Goal: Information Seeking & Learning: Learn about a topic

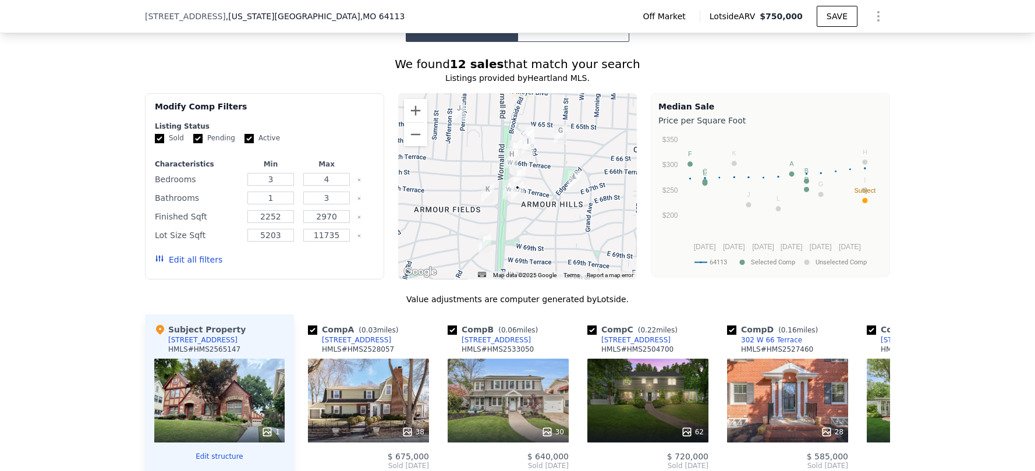
scroll to position [1015, 0]
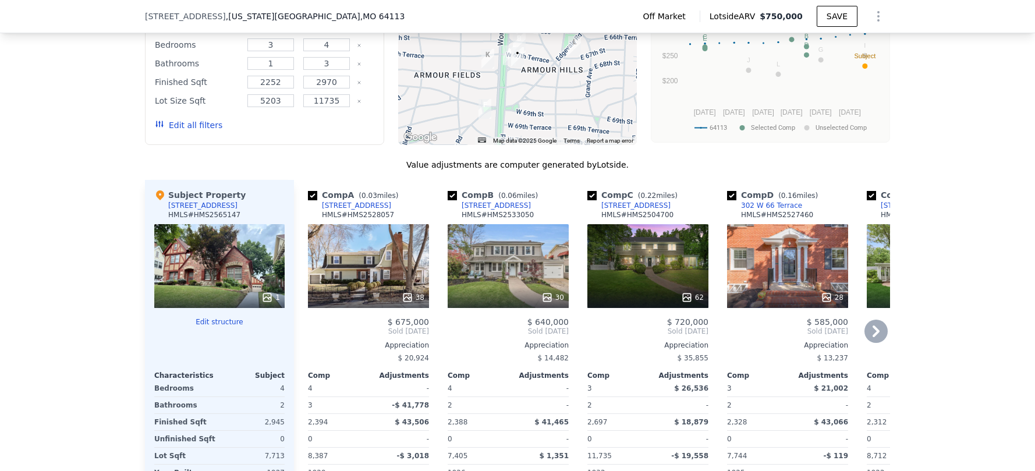
click at [877, 343] on icon at bounding box center [875, 331] width 23 height 23
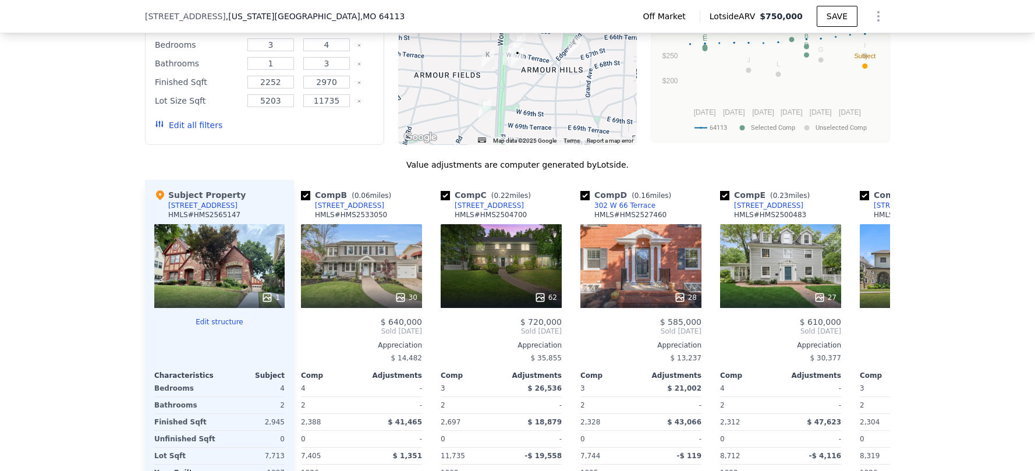
scroll to position [0, 279]
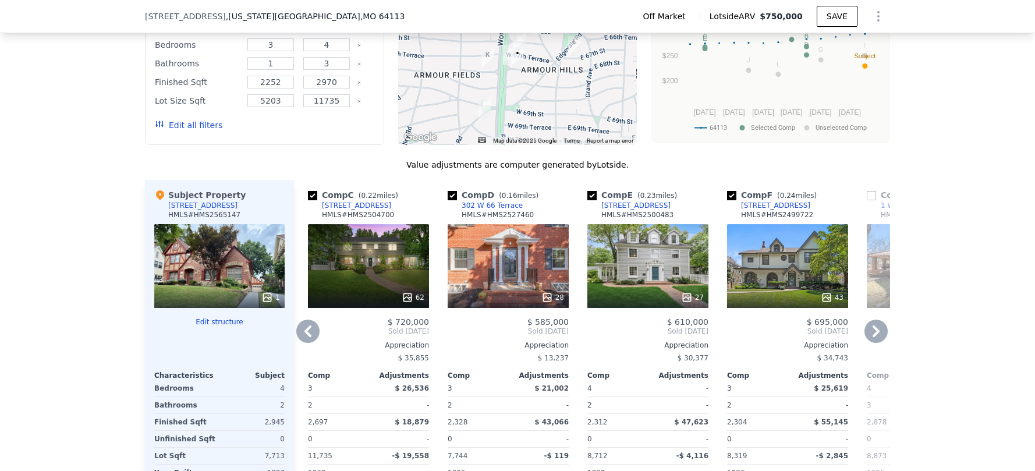
click at [410, 303] on div "62" at bounding box center [413, 298] width 23 height 12
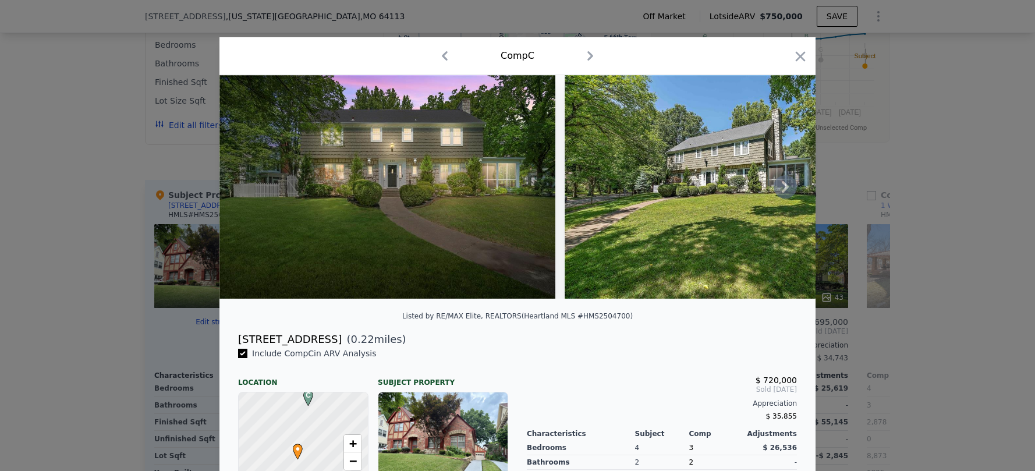
click at [788, 195] on icon at bounding box center [785, 186] width 23 height 23
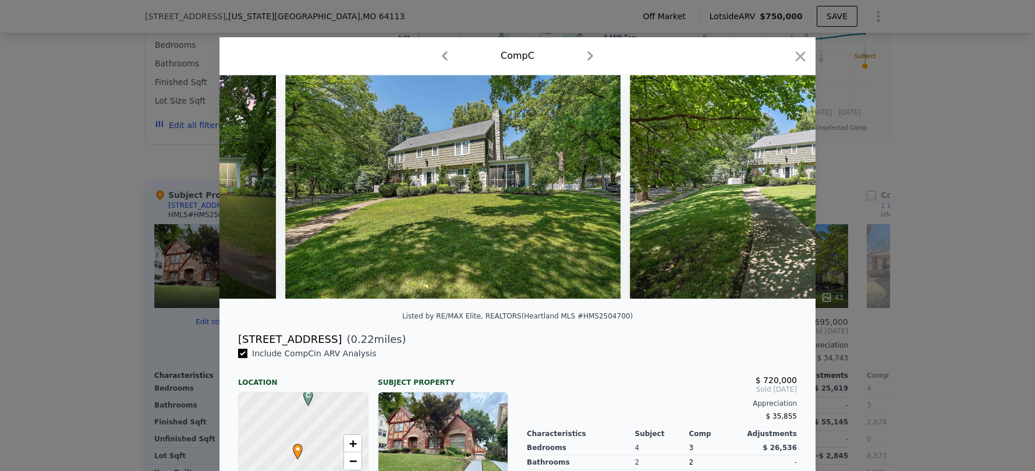
click at [788, 195] on img at bounding box center [798, 187] width 336 height 224
click at [788, 195] on icon at bounding box center [785, 186] width 23 height 23
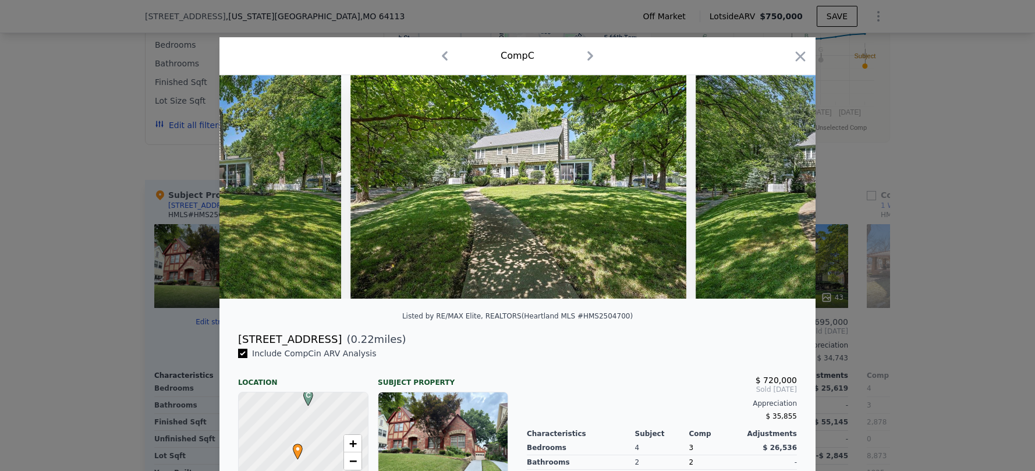
click at [788, 195] on div at bounding box center [517, 187] width 596 height 224
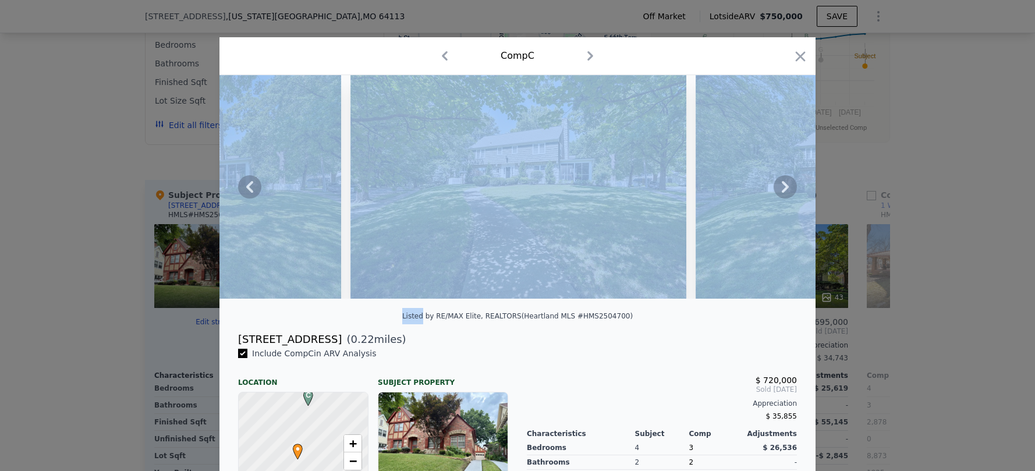
click at [788, 195] on icon at bounding box center [785, 186] width 23 height 23
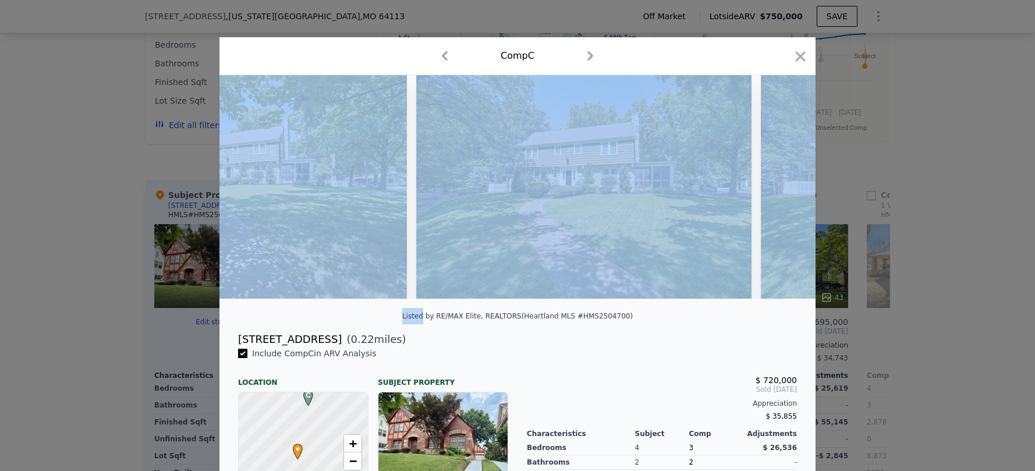
click at [788, 195] on div at bounding box center [517, 187] width 596 height 224
click at [788, 195] on icon at bounding box center [785, 186] width 23 height 23
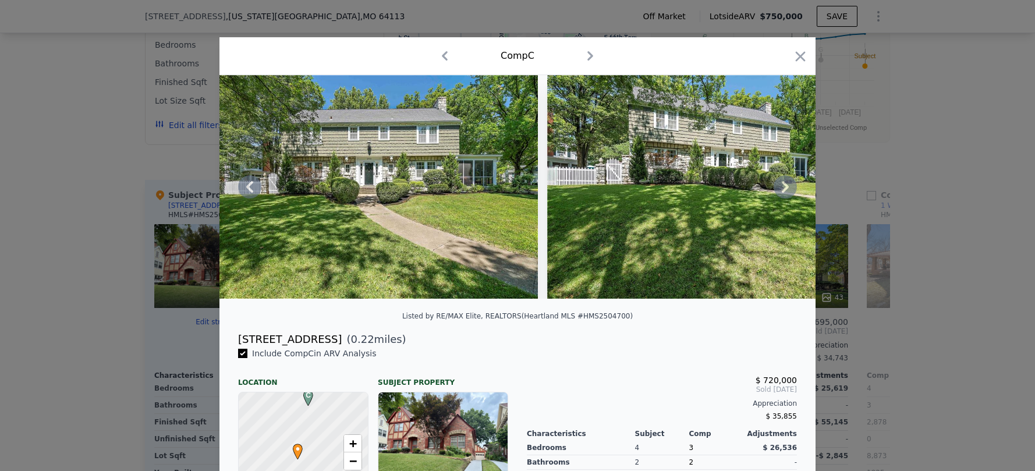
click at [786, 194] on icon at bounding box center [785, 186] width 23 height 23
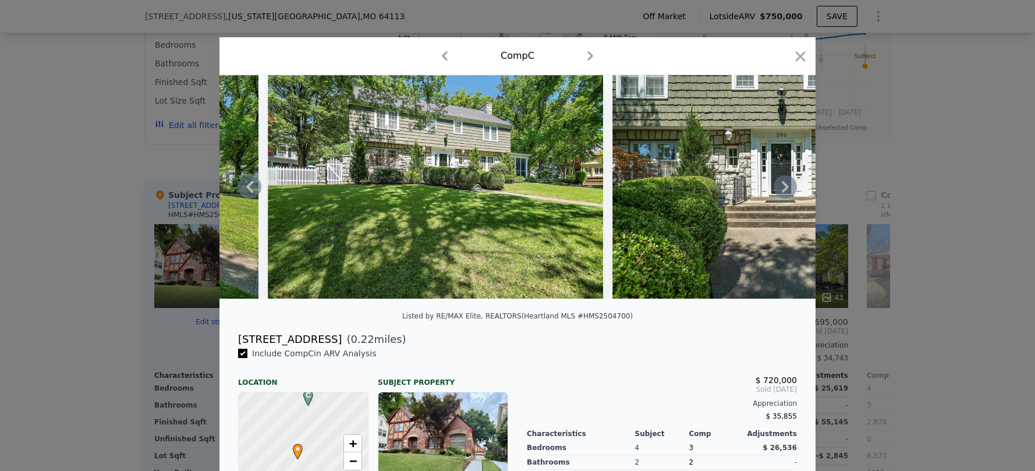
click at [787, 192] on icon at bounding box center [785, 186] width 23 height 23
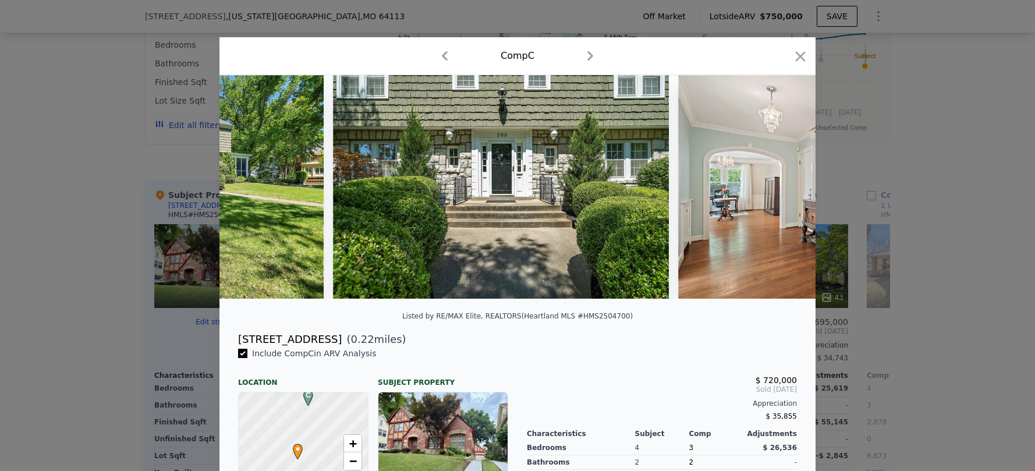
click at [787, 192] on img at bounding box center [846, 187] width 336 height 224
click at [786, 192] on icon at bounding box center [785, 186] width 23 height 23
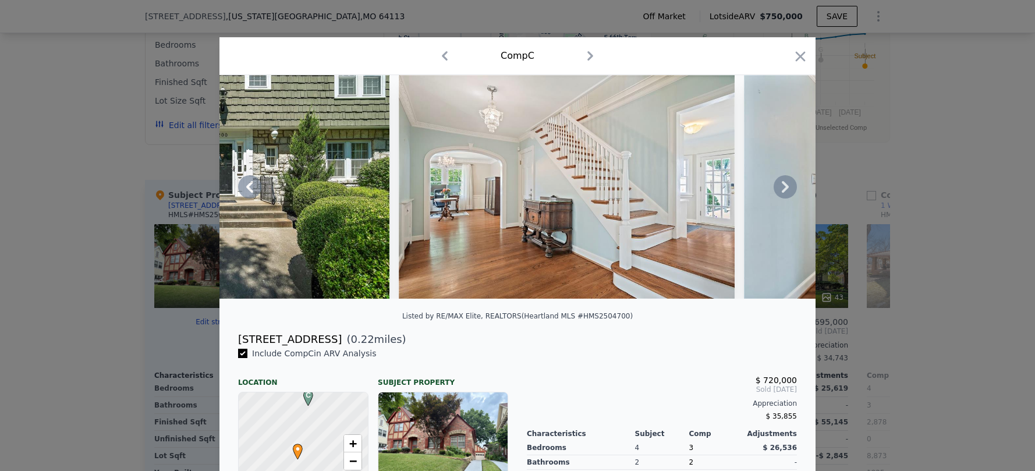
click at [786, 192] on div at bounding box center [517, 187] width 596 height 224
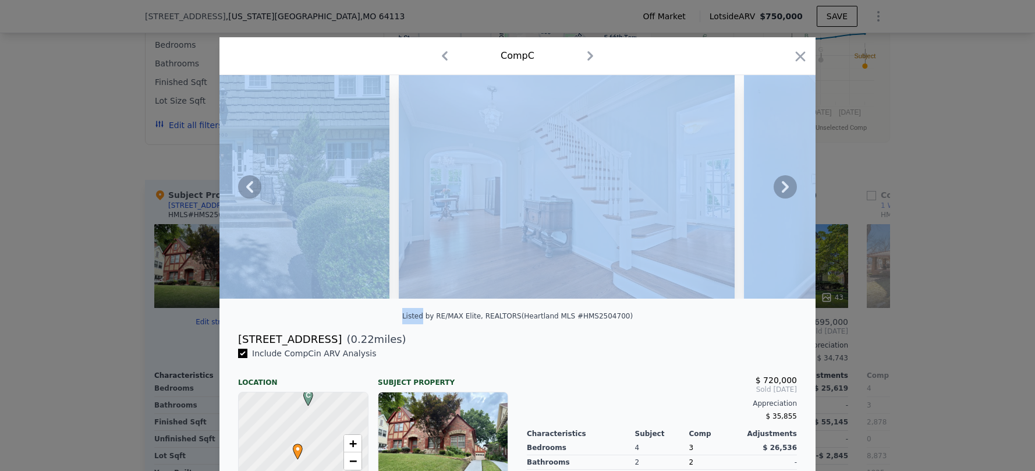
click at [786, 192] on icon at bounding box center [785, 186] width 23 height 23
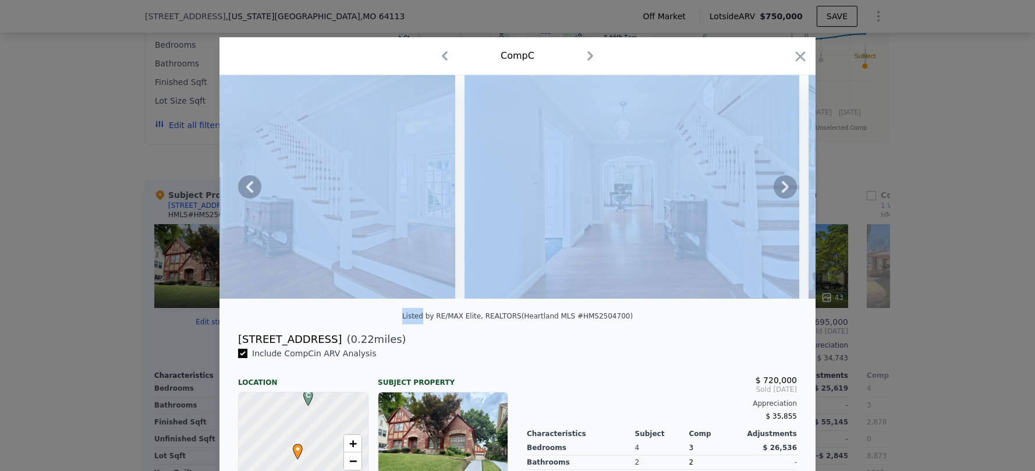
click at [786, 192] on icon at bounding box center [785, 186] width 23 height 23
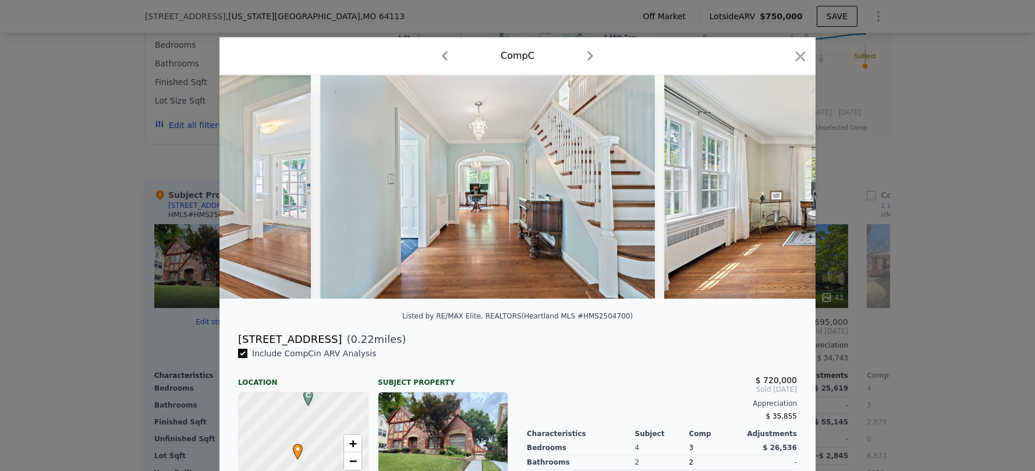
scroll to position [0, 2794]
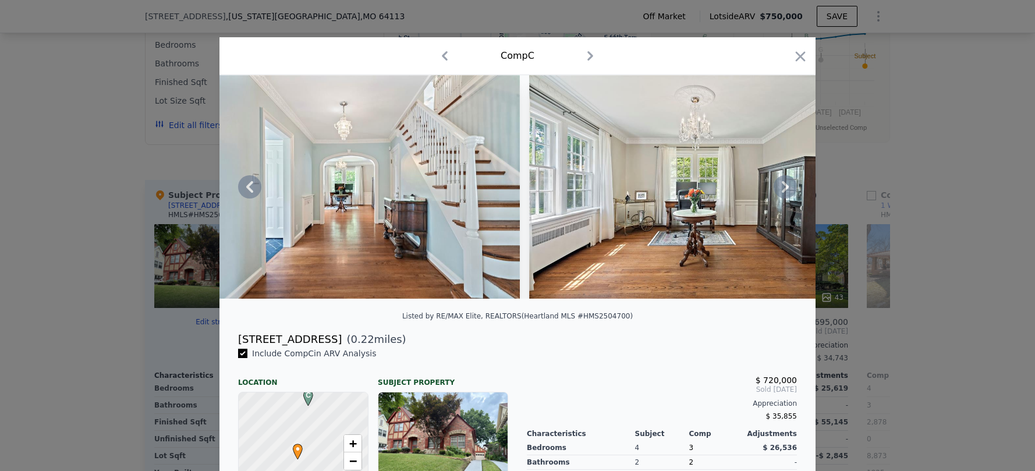
click at [786, 192] on icon at bounding box center [785, 186] width 23 height 23
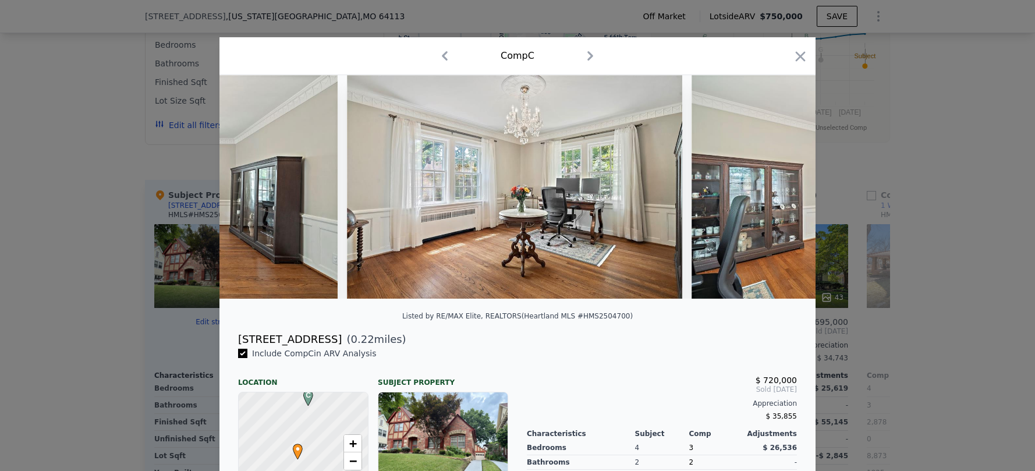
scroll to position [0, 3353]
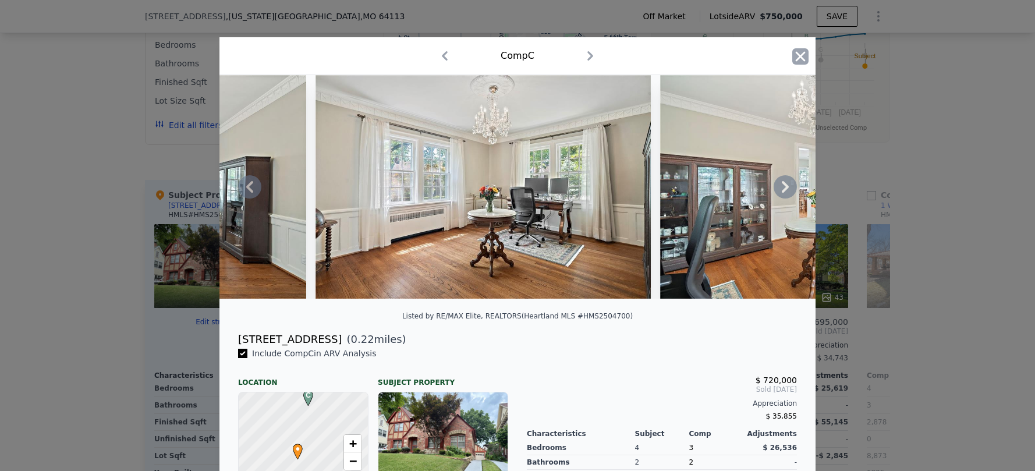
click at [802, 54] on icon "button" at bounding box center [800, 56] width 16 height 16
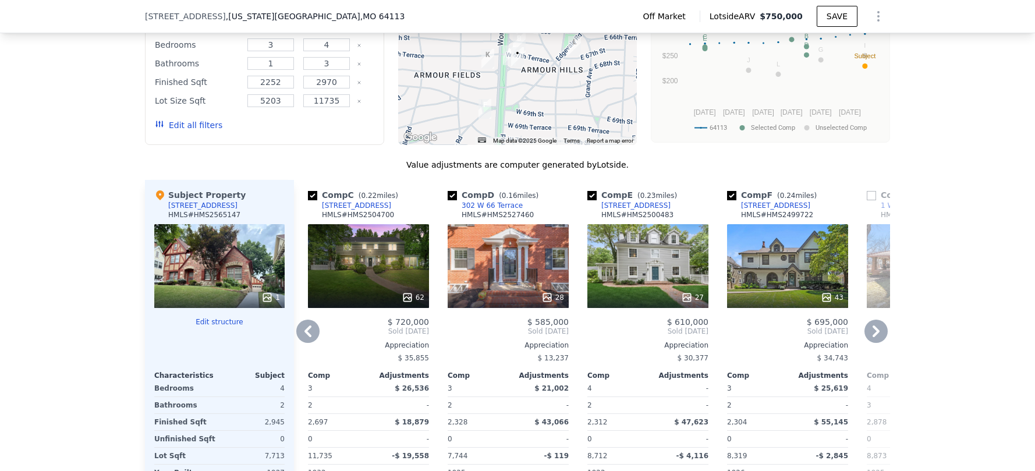
click at [869, 337] on icon at bounding box center [875, 331] width 23 height 23
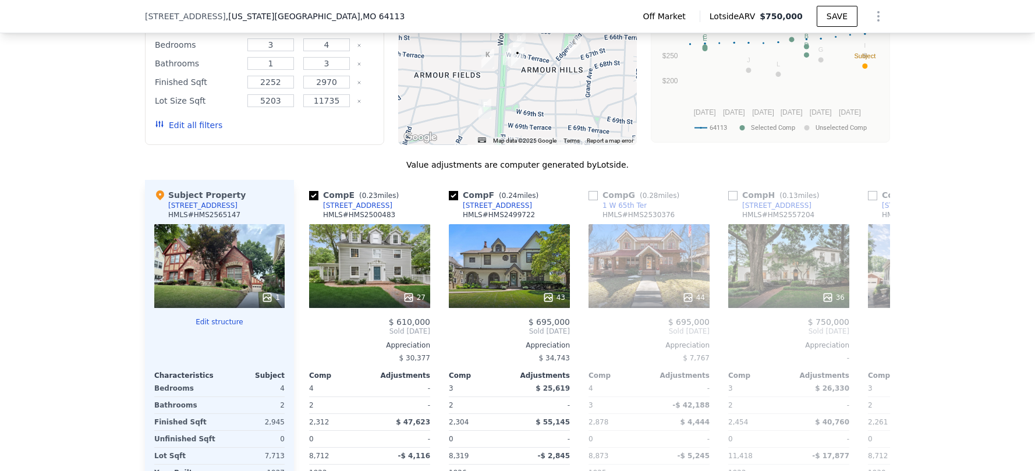
scroll to position [0, 559]
click at [543, 301] on icon at bounding box center [547, 297] width 8 height 8
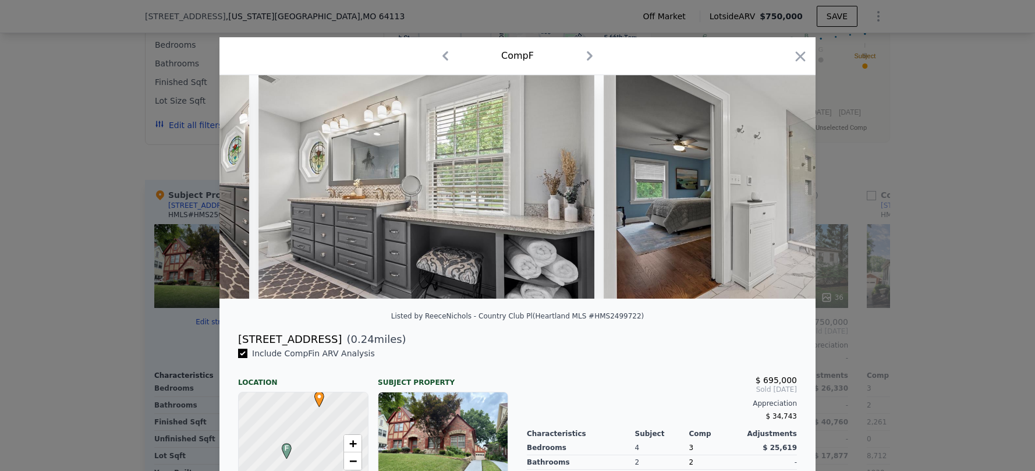
scroll to position [0, 8213]
click at [793, 55] on icon "button" at bounding box center [800, 56] width 16 height 16
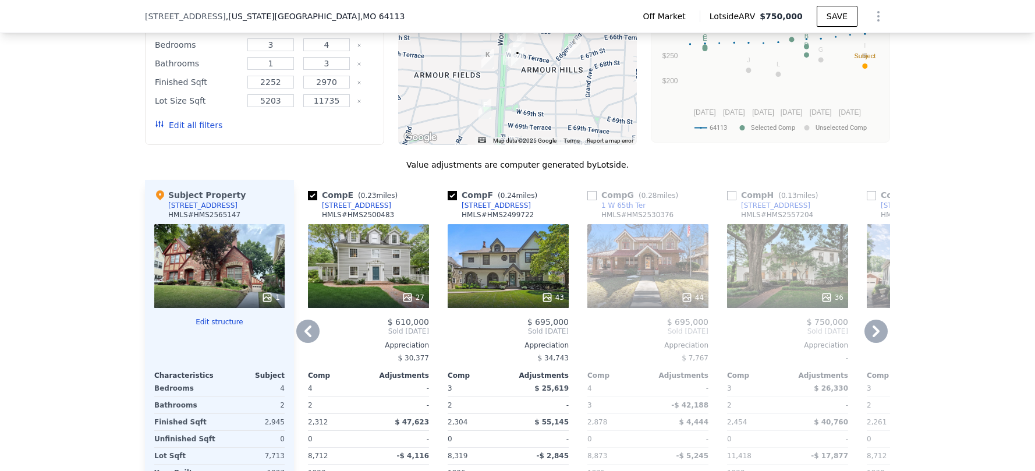
click at [880, 339] on icon at bounding box center [875, 331] width 23 height 23
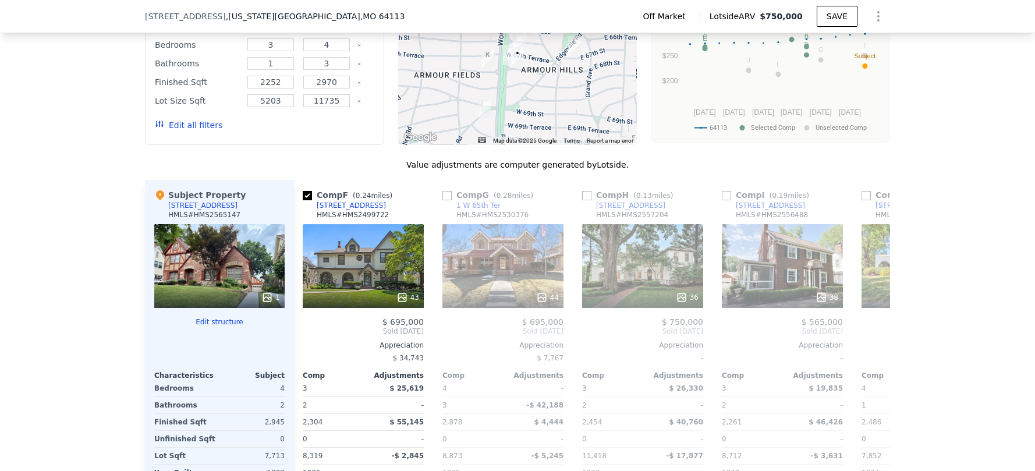
scroll to position [0, 838]
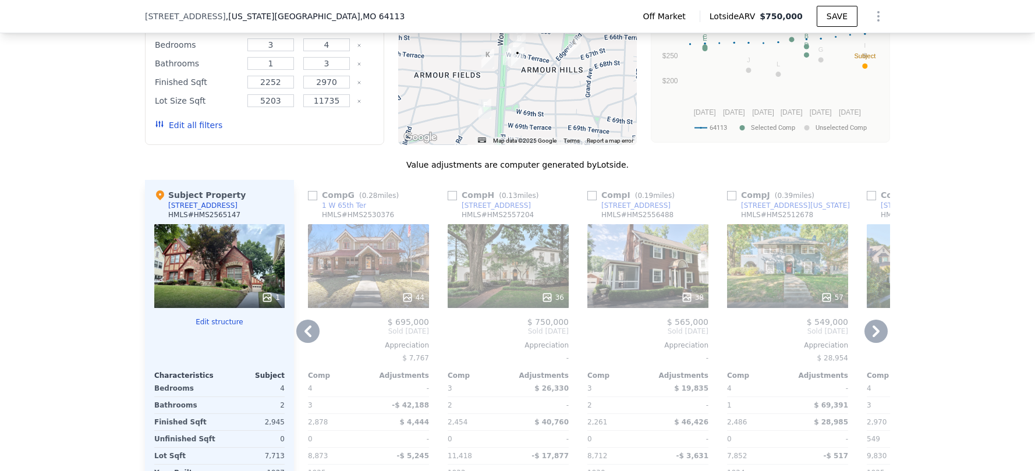
click at [880, 339] on icon at bounding box center [875, 331] width 23 height 23
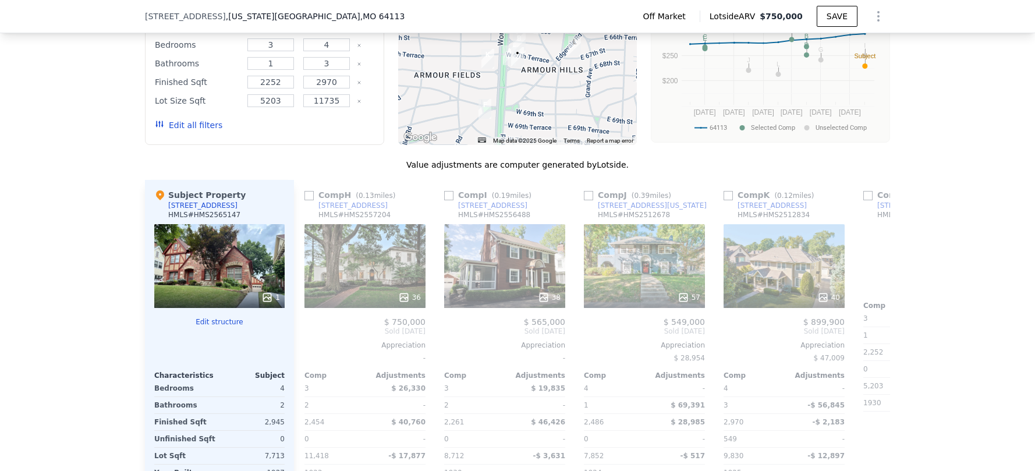
scroll to position [0, 1108]
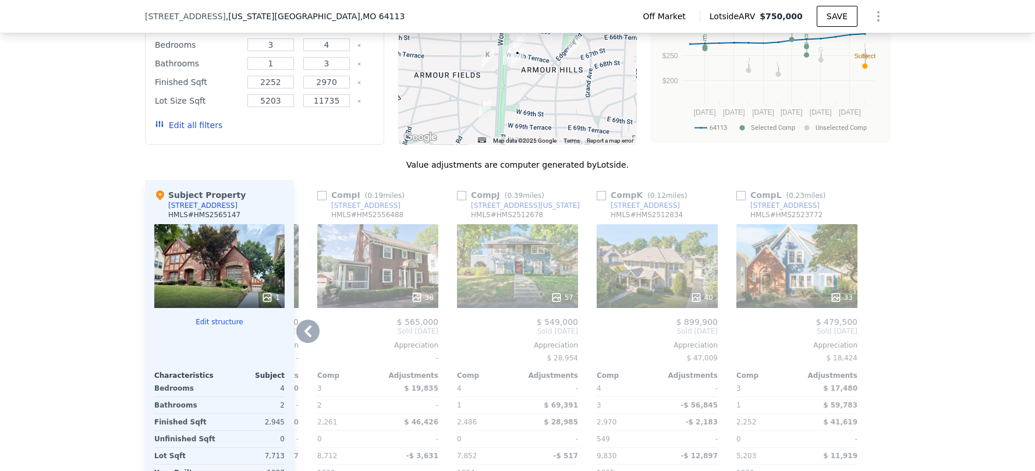
click at [557, 303] on icon at bounding box center [557, 298] width 12 height 12
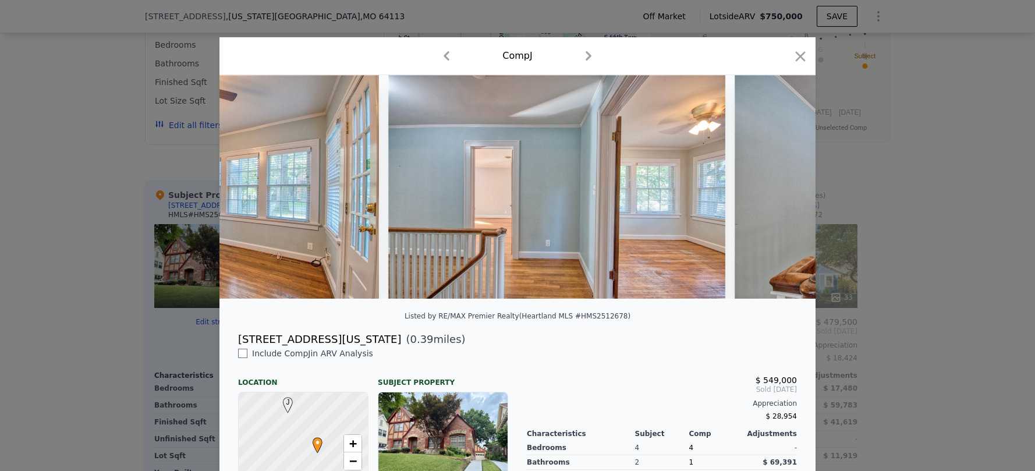
scroll to position [0, 9879]
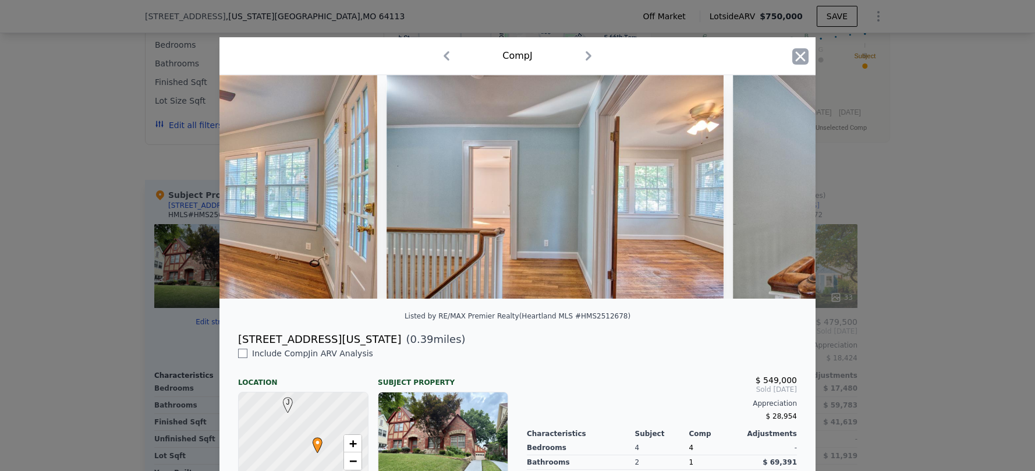
click at [796, 58] on icon "button" at bounding box center [800, 56] width 16 height 16
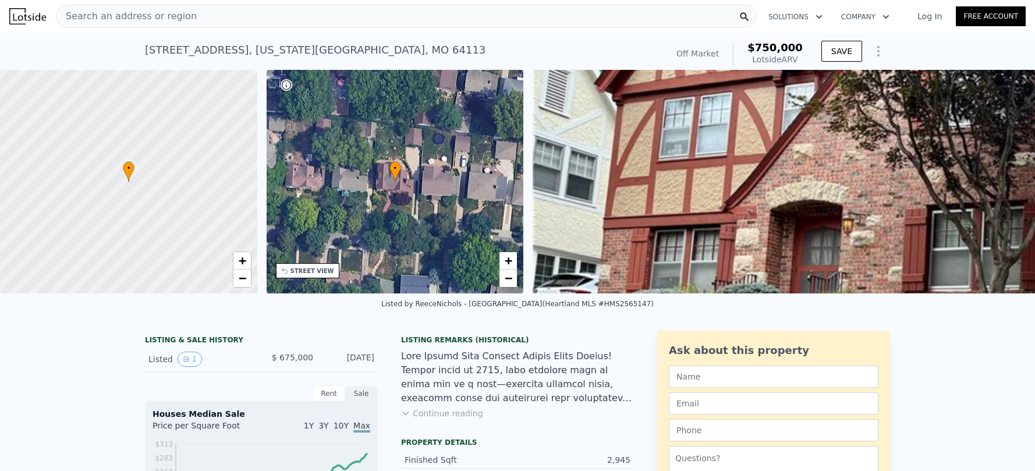
click at [165, 194] on div at bounding box center [128, 182] width 309 height 268
drag, startPoint x: 165, startPoint y: 194, endPoint x: 311, endPoint y: 199, distance: 145.6
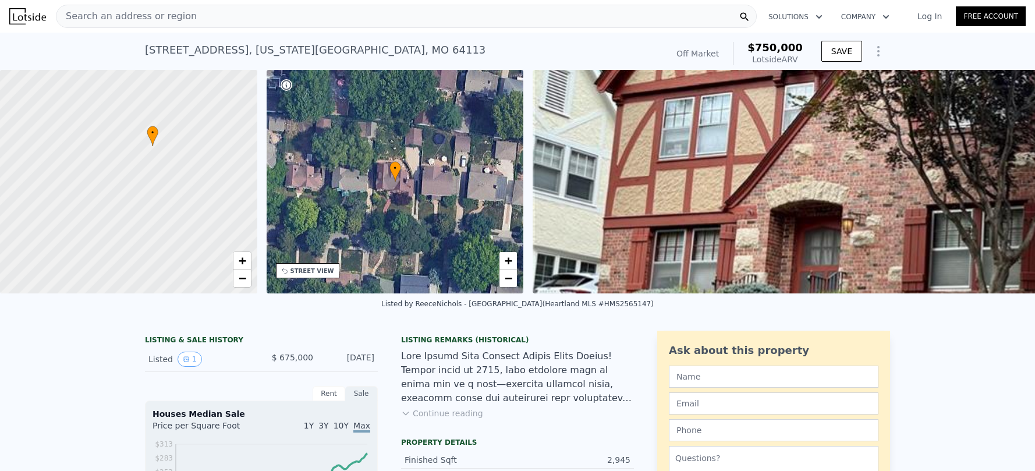
click at [311, 199] on div "• + − • + − STREET VIEW Loading... SATELLITE VIEW" at bounding box center [517, 182] width 1035 height 224
click at [171, 157] on div at bounding box center [128, 182] width 309 height 268
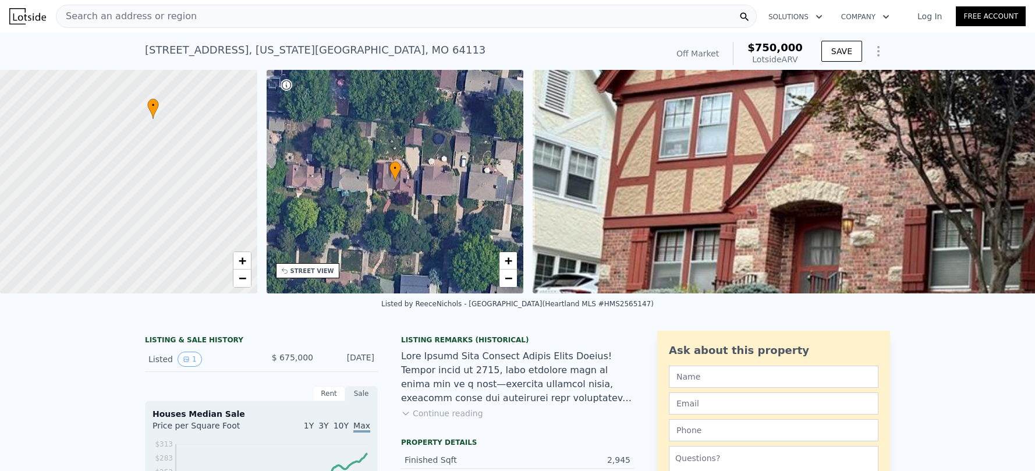
click at [171, 157] on div at bounding box center [128, 182] width 309 height 268
drag, startPoint x: 171, startPoint y: 157, endPoint x: 199, endPoint y: 264, distance: 110.7
click at [199, 264] on div at bounding box center [128, 182] width 309 height 268
click at [168, 165] on div at bounding box center [128, 182] width 309 height 268
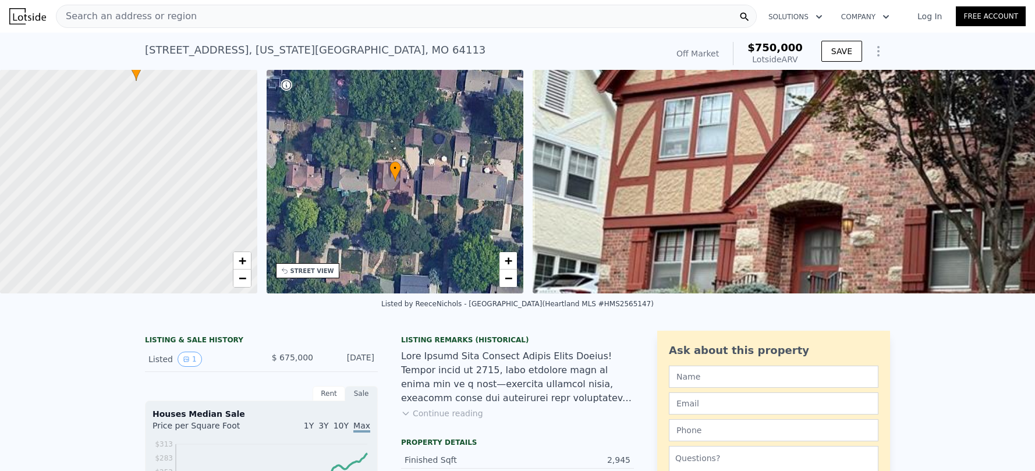
click at [168, 165] on div at bounding box center [128, 182] width 309 height 268
drag, startPoint x: 168, startPoint y: 165, endPoint x: 176, endPoint y: 257, distance: 92.3
click at [176, 257] on div at bounding box center [128, 182] width 309 height 268
click at [75, 96] on div at bounding box center [128, 182] width 309 height 268
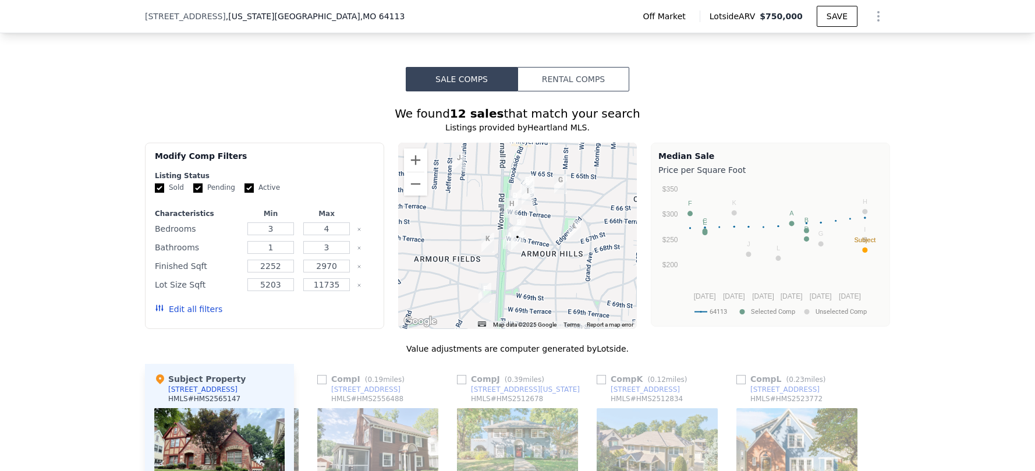
scroll to position [840, 0]
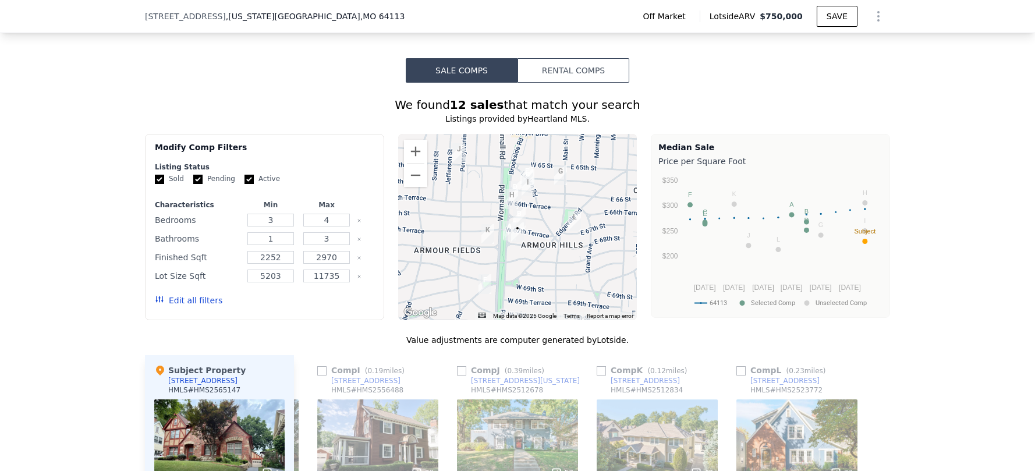
click at [513, 219] on img "218 W 67th Ter" at bounding box center [519, 218] width 13 height 20
click at [481, 292] on img "6919 Edgevale Rd" at bounding box center [485, 284] width 13 height 20
click at [453, 163] on img "6450 Pennsylvania Ave" at bounding box center [458, 153] width 13 height 20
click at [453, 161] on img "6450 Pennsylvania Ave" at bounding box center [458, 153] width 13 height 20
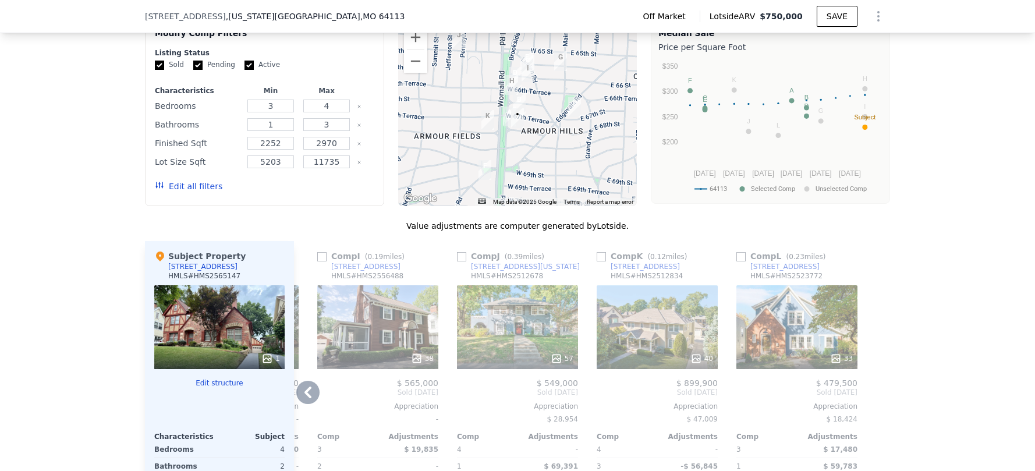
scroll to position [957, 0]
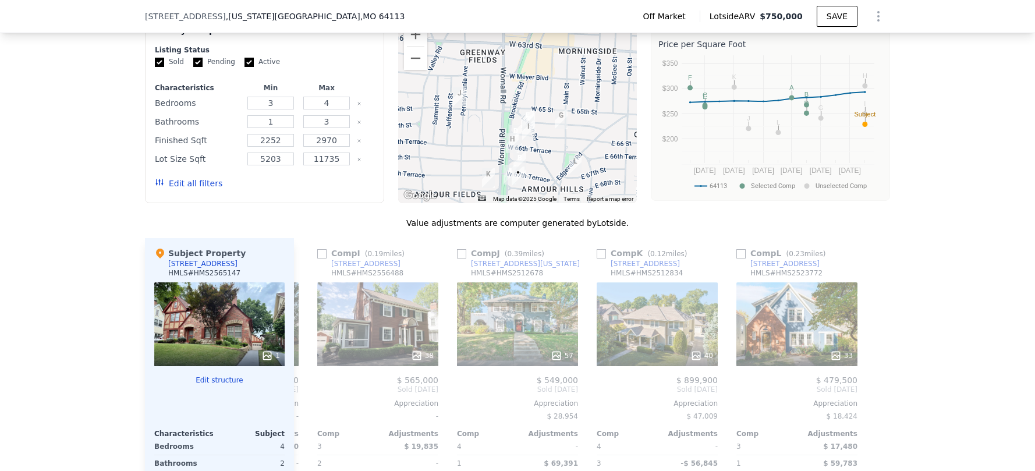
drag, startPoint x: 522, startPoint y: 127, endPoint x: 523, endPoint y: 201, distance: 73.4
click at [523, 201] on div at bounding box center [517, 110] width 239 height 186
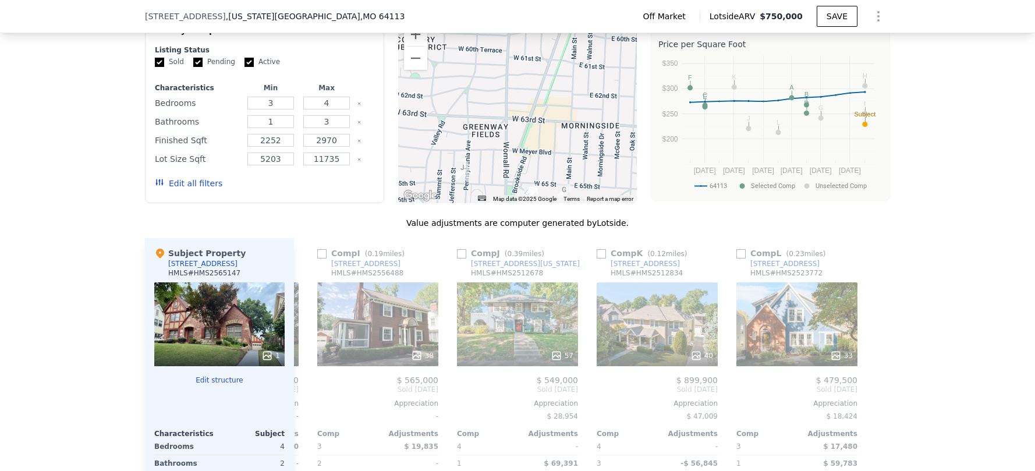
drag, startPoint x: 565, startPoint y: 105, endPoint x: 566, endPoint y: 174, distance: 68.7
click at [566, 174] on div at bounding box center [517, 110] width 239 height 186
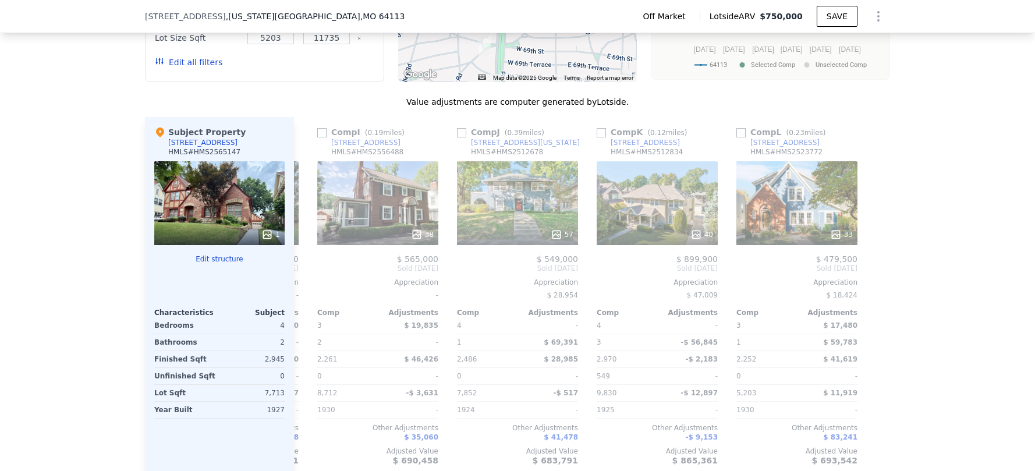
scroll to position [1115, 0]
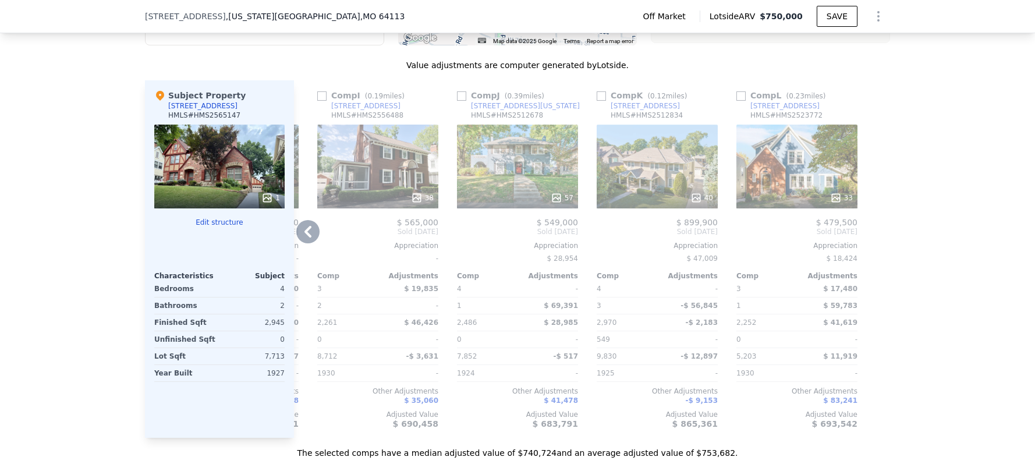
click at [701, 204] on div "40" at bounding box center [701, 198] width 23 height 12
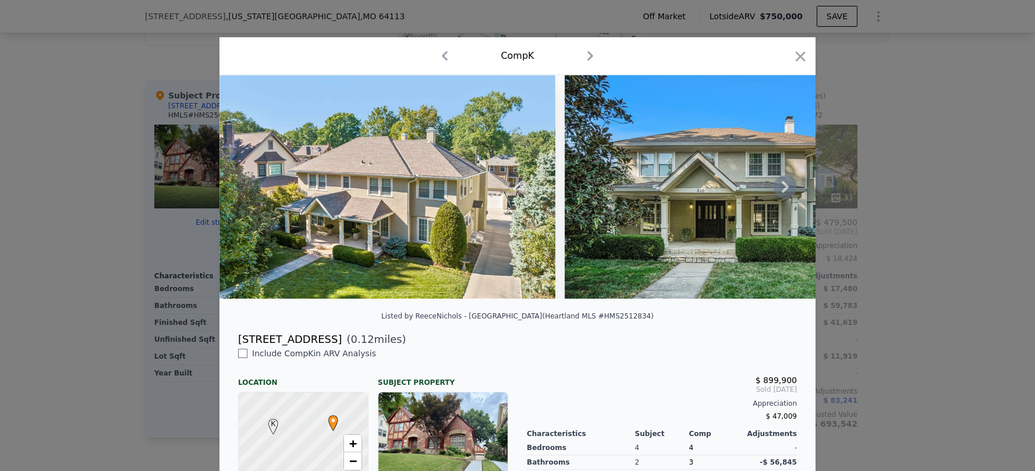
click at [777, 193] on icon at bounding box center [785, 186] width 23 height 23
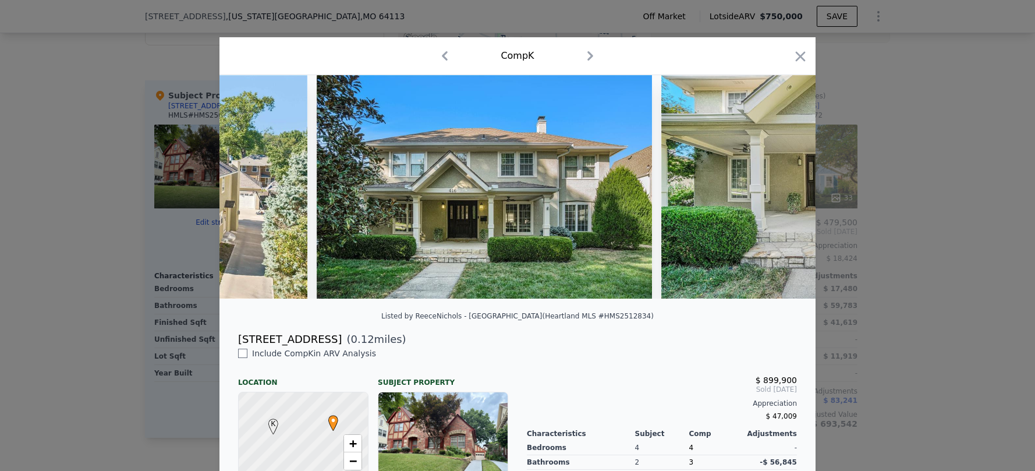
scroll to position [0, 279]
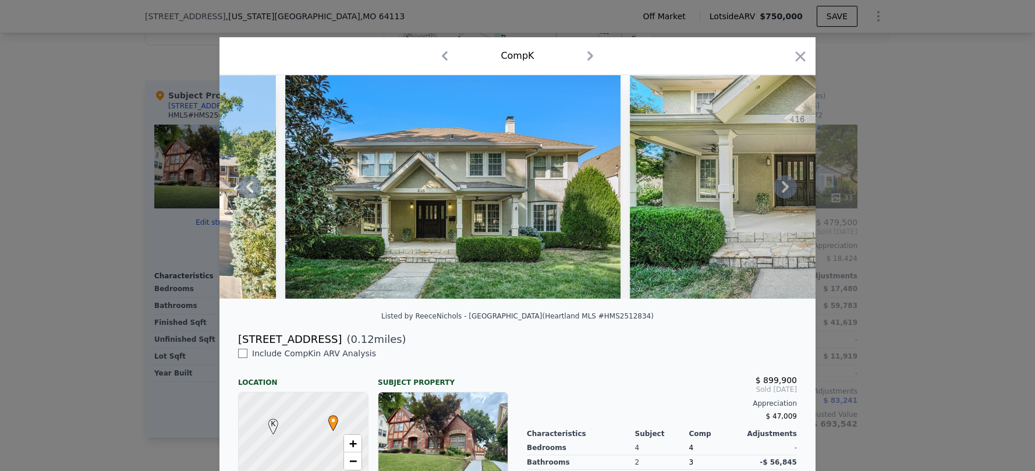
click at [777, 193] on icon at bounding box center [785, 186] width 23 height 23
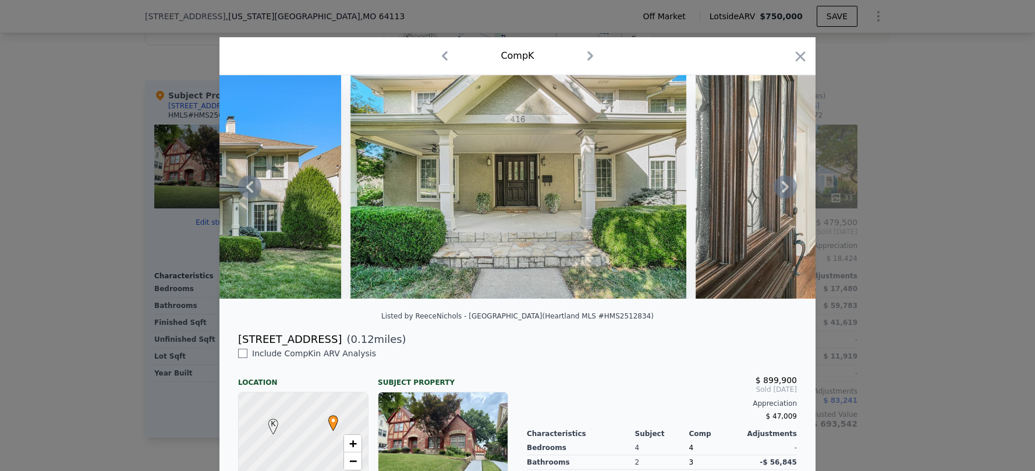
click at [777, 193] on icon at bounding box center [785, 186] width 23 height 23
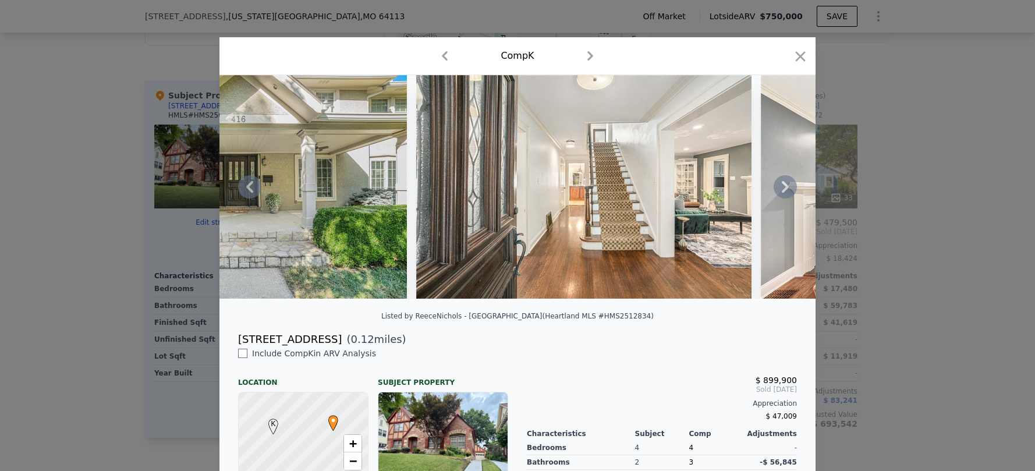
click at [777, 193] on icon at bounding box center [785, 186] width 23 height 23
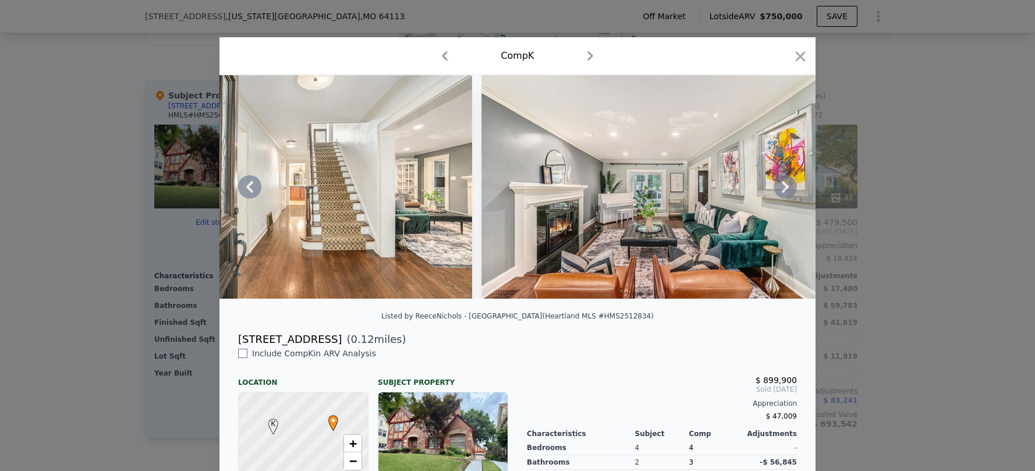
click at [777, 193] on icon at bounding box center [785, 186] width 23 height 23
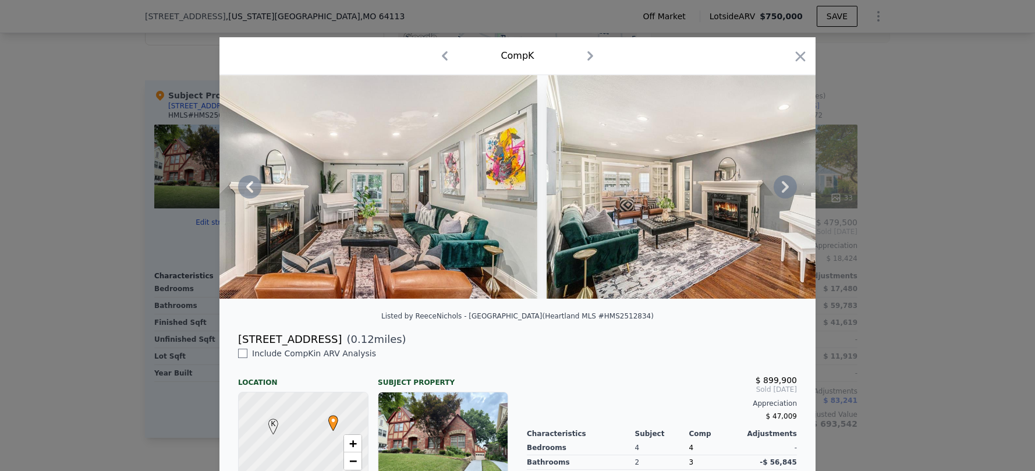
click at [777, 193] on icon at bounding box center [785, 186] width 23 height 23
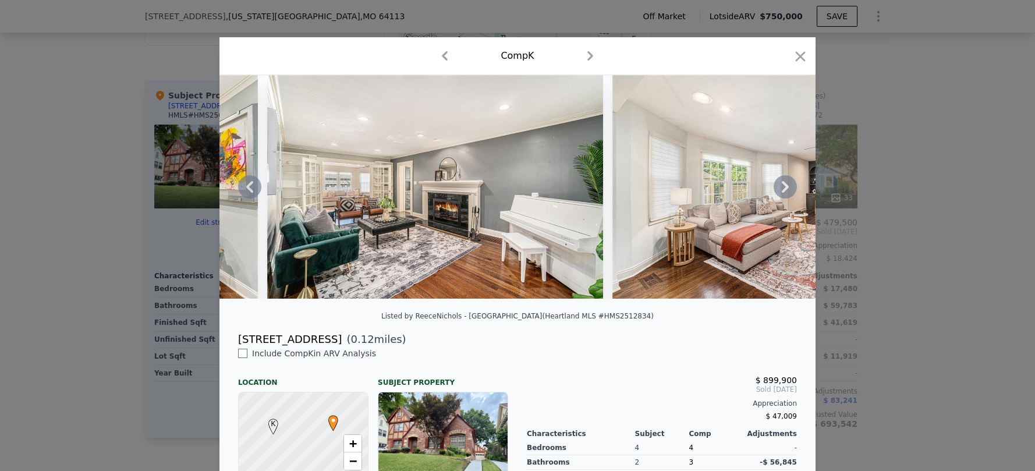
click at [777, 193] on icon at bounding box center [785, 186] width 23 height 23
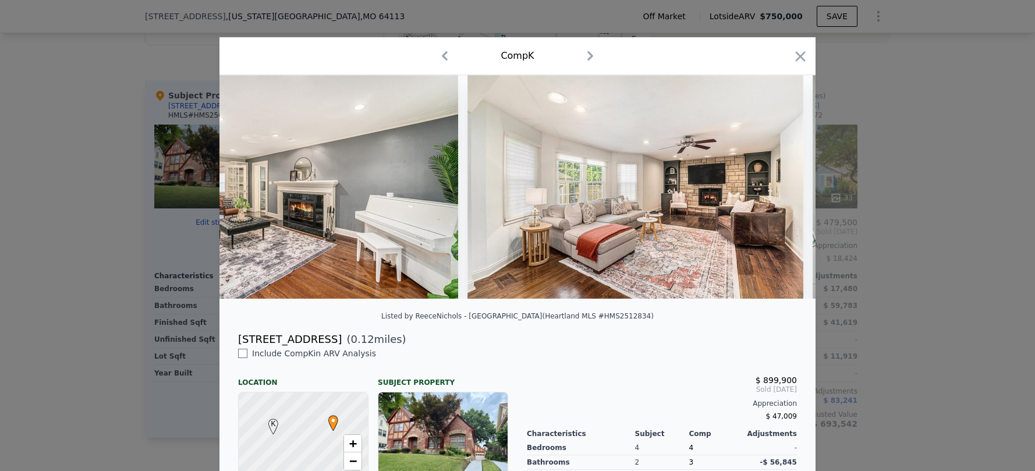
scroll to position [0, 1956]
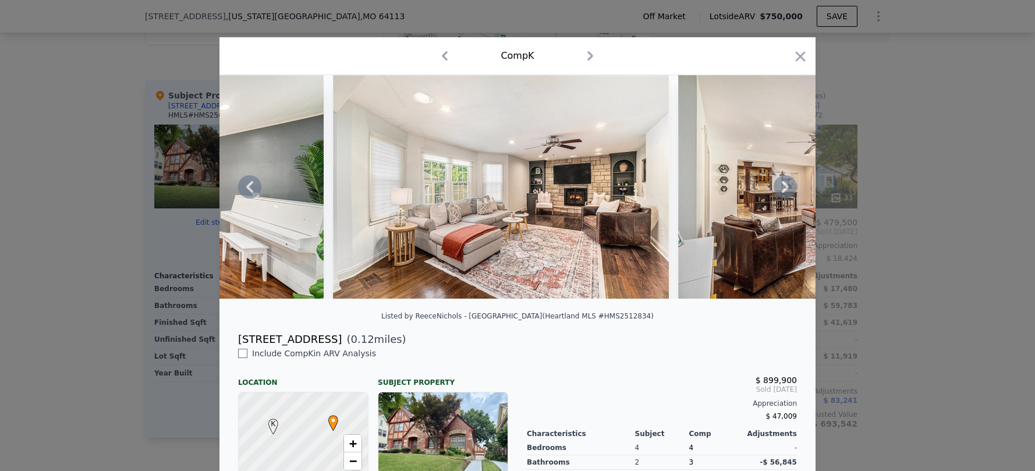
click at [777, 193] on icon at bounding box center [785, 186] width 23 height 23
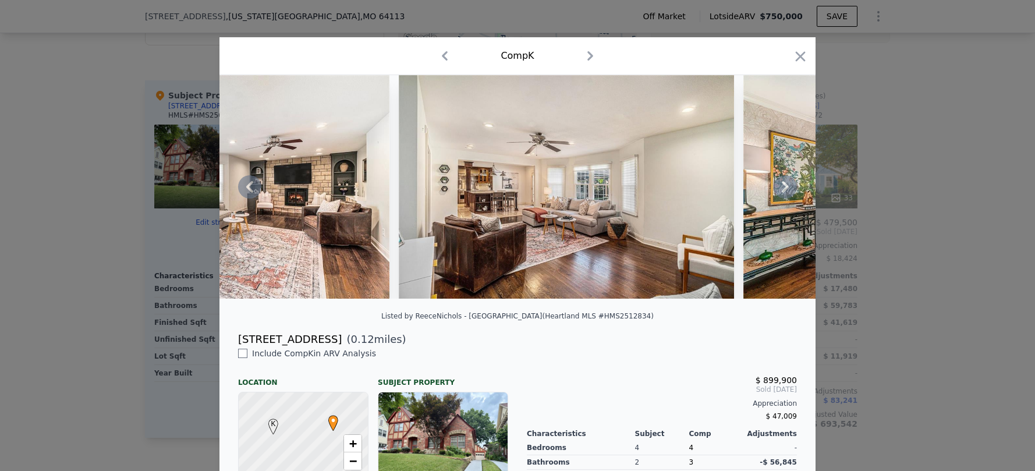
click at [777, 193] on icon at bounding box center [785, 186] width 23 height 23
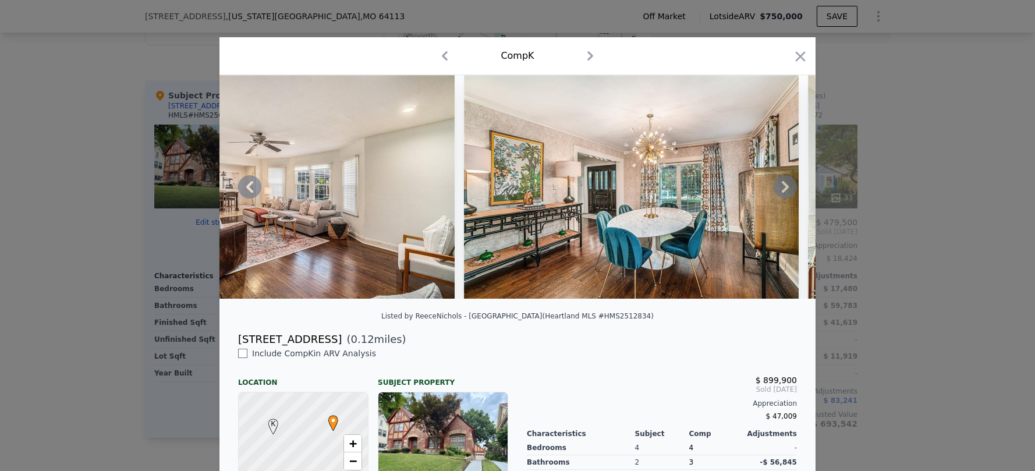
click at [777, 193] on icon at bounding box center [785, 186] width 23 height 23
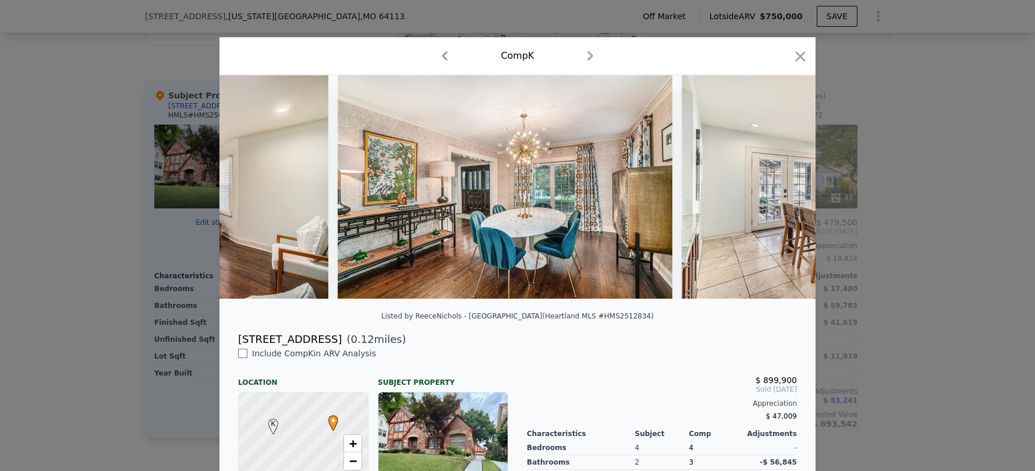
scroll to position [0, 2794]
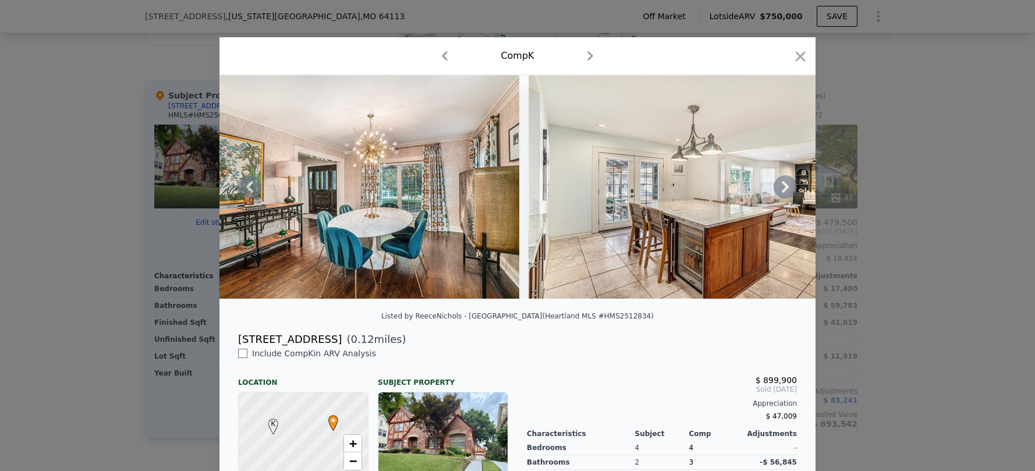
click at [777, 193] on icon at bounding box center [785, 186] width 23 height 23
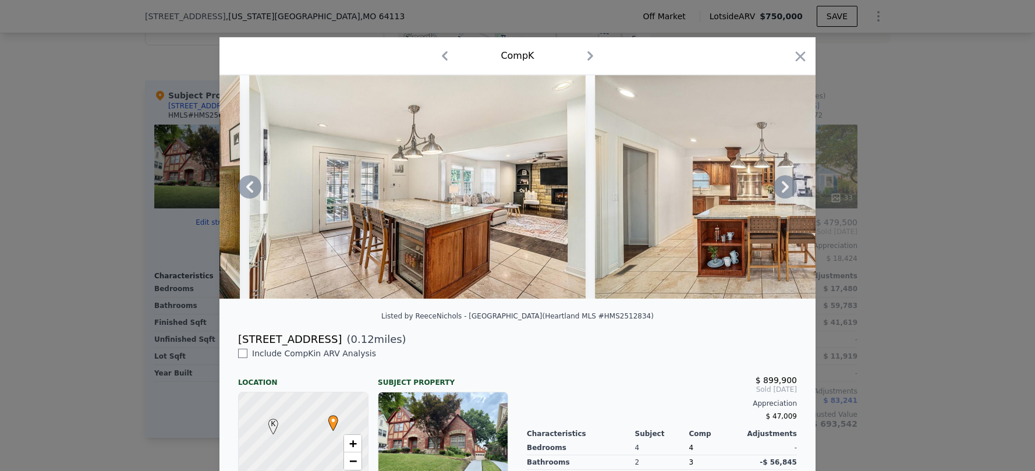
click at [777, 193] on icon at bounding box center [785, 186] width 23 height 23
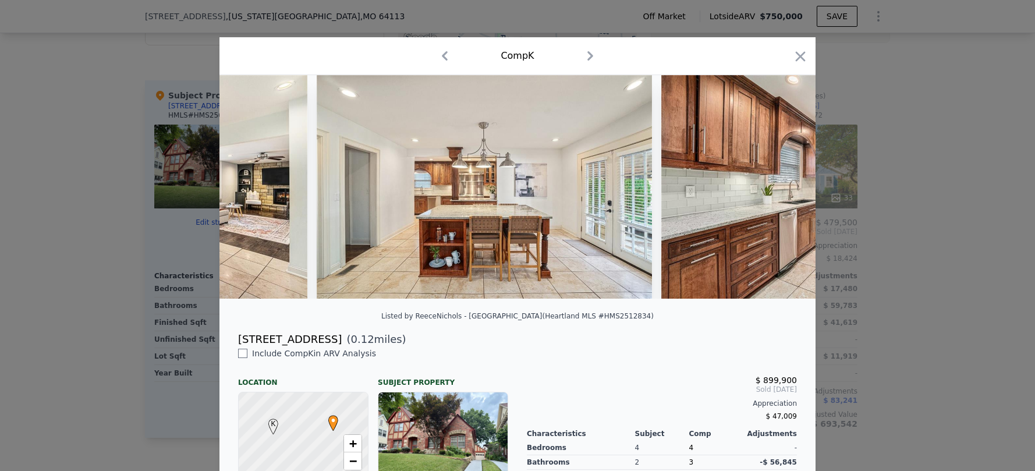
scroll to position [0, 3353]
click at [777, 193] on div at bounding box center [517, 187] width 596 height 224
click at [777, 193] on icon at bounding box center [785, 186] width 23 height 23
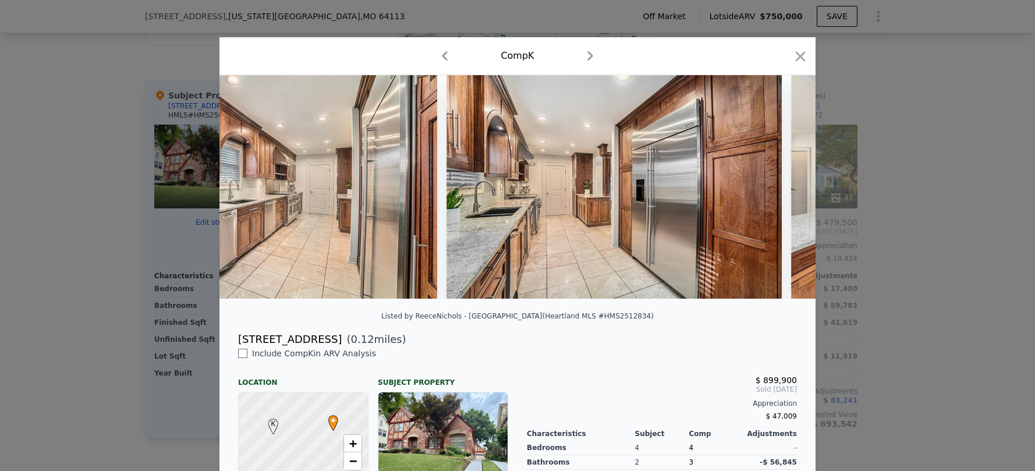
click at [777, 193] on div at bounding box center [517, 187] width 596 height 224
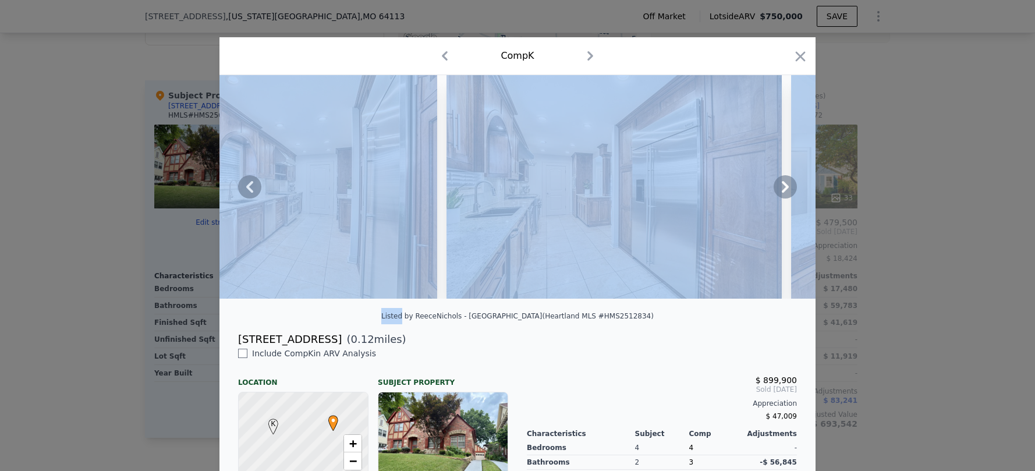
click at [777, 193] on icon at bounding box center [785, 186] width 23 height 23
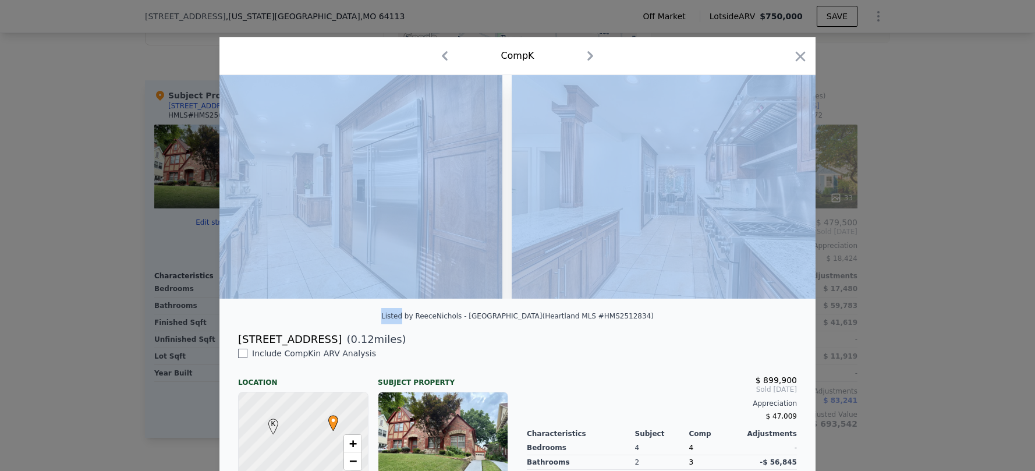
click at [777, 193] on img at bounding box center [680, 187] width 336 height 224
click at [777, 193] on icon at bounding box center [785, 186] width 23 height 23
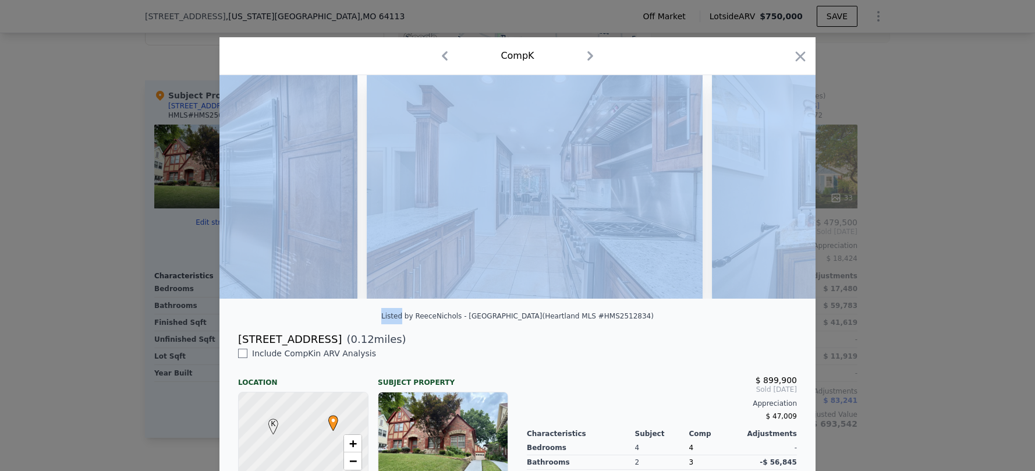
scroll to position [0, 4471]
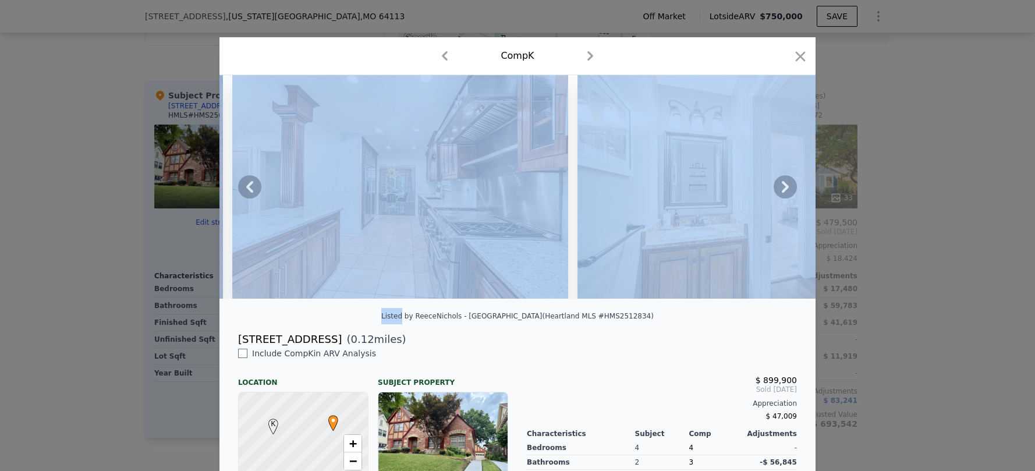
click at [777, 193] on icon at bounding box center [785, 186] width 23 height 23
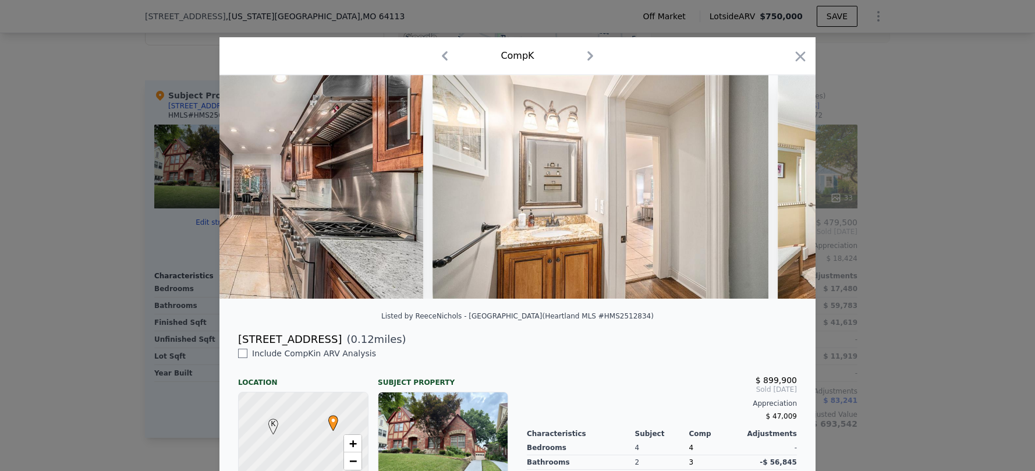
scroll to position [0, 4750]
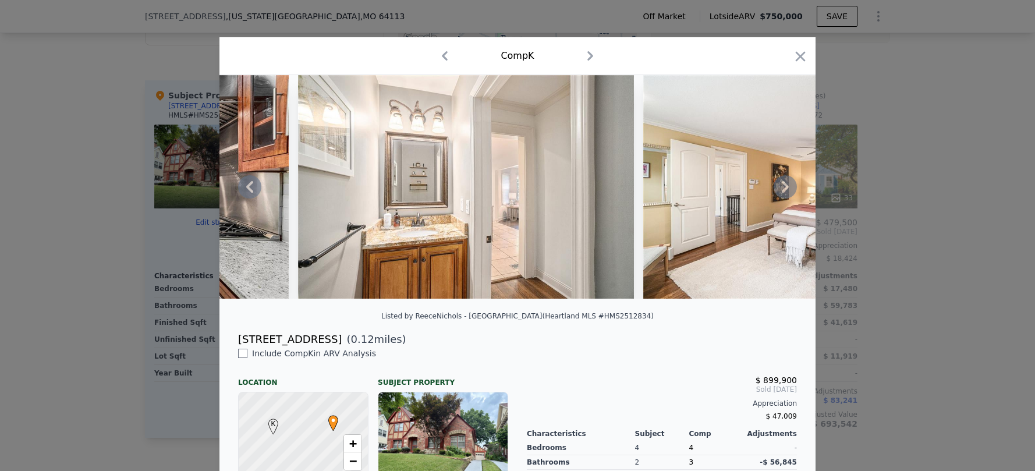
click at [776, 199] on icon at bounding box center [785, 186] width 23 height 23
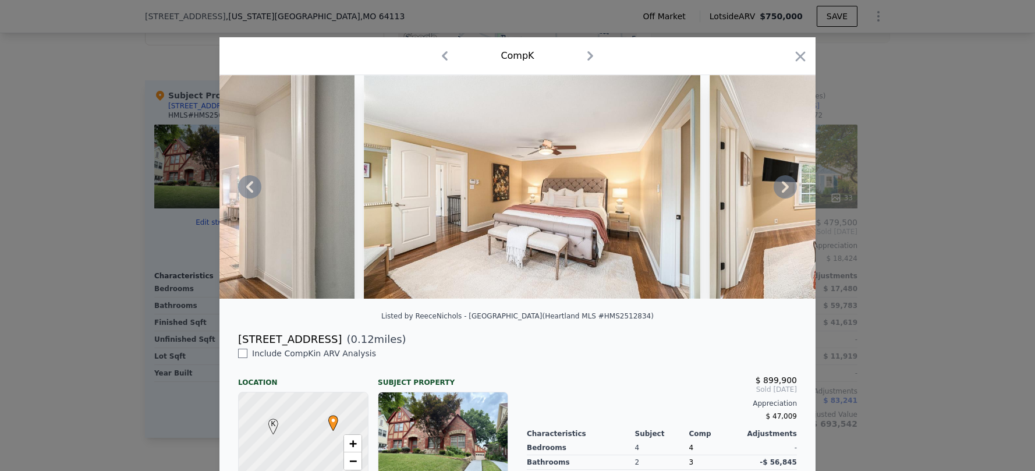
click at [776, 199] on icon at bounding box center [785, 186] width 23 height 23
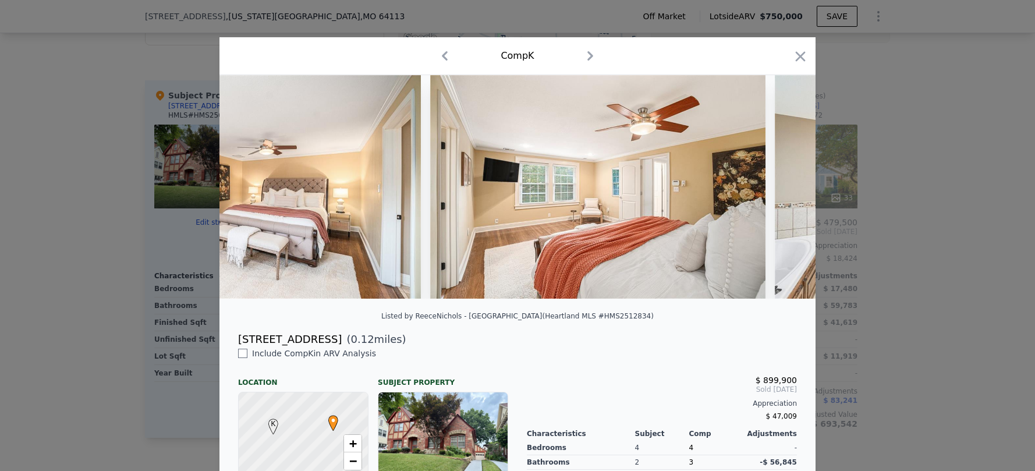
click at [776, 200] on img at bounding box center [943, 187] width 336 height 224
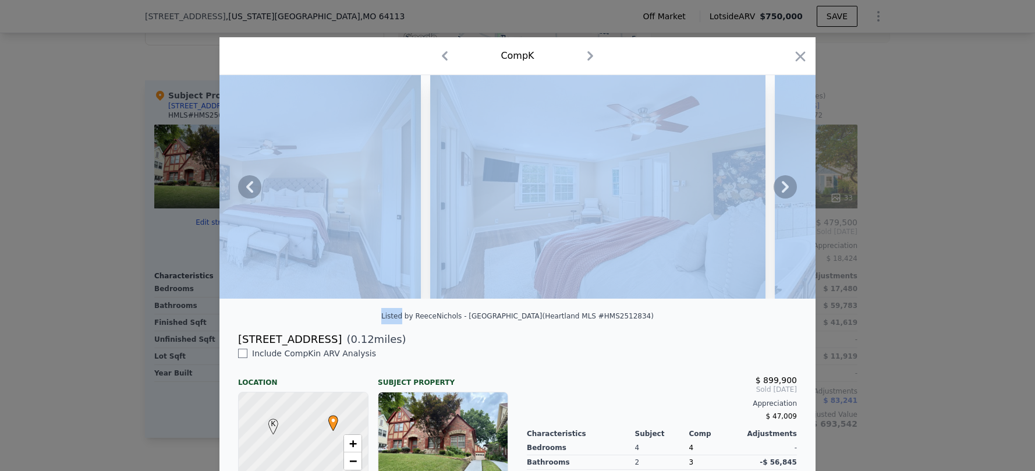
click at [776, 199] on icon at bounding box center [785, 186] width 23 height 23
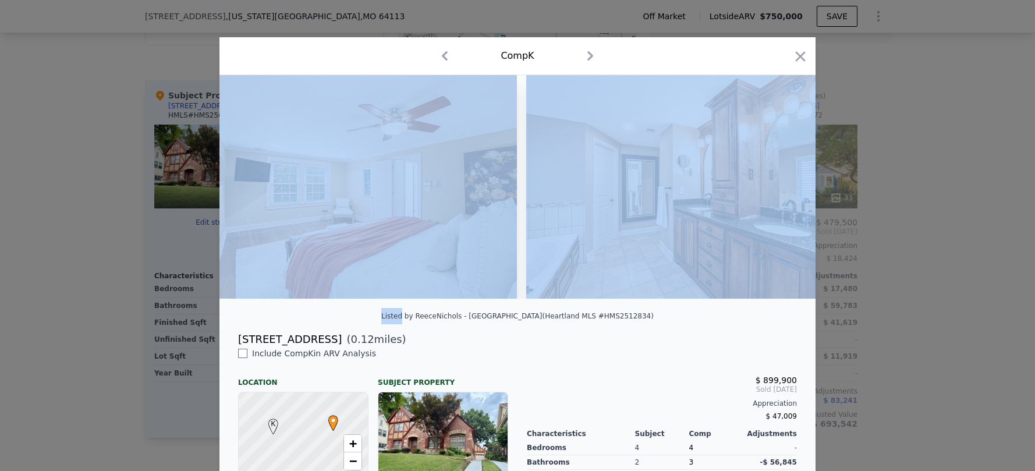
scroll to position [0, 5588]
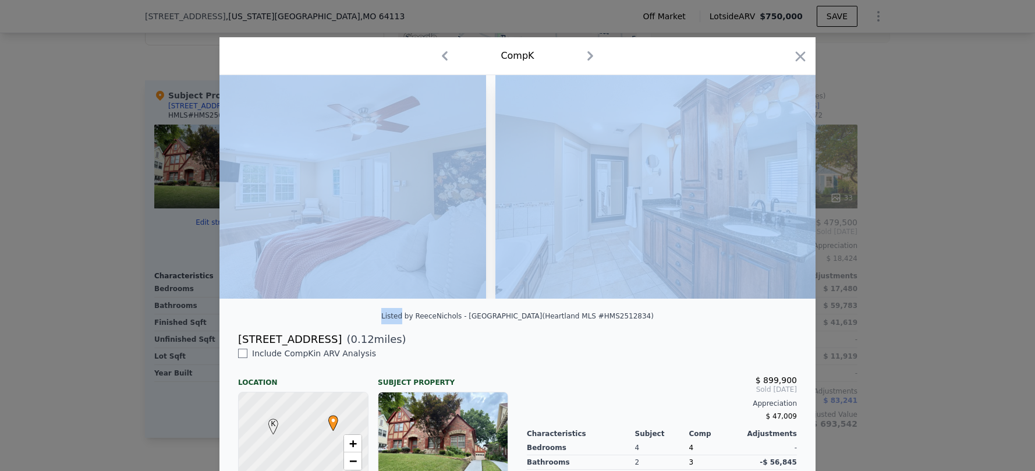
click at [784, 188] on div at bounding box center [517, 187] width 596 height 224
click at [803, 59] on icon "button" at bounding box center [800, 56] width 16 height 16
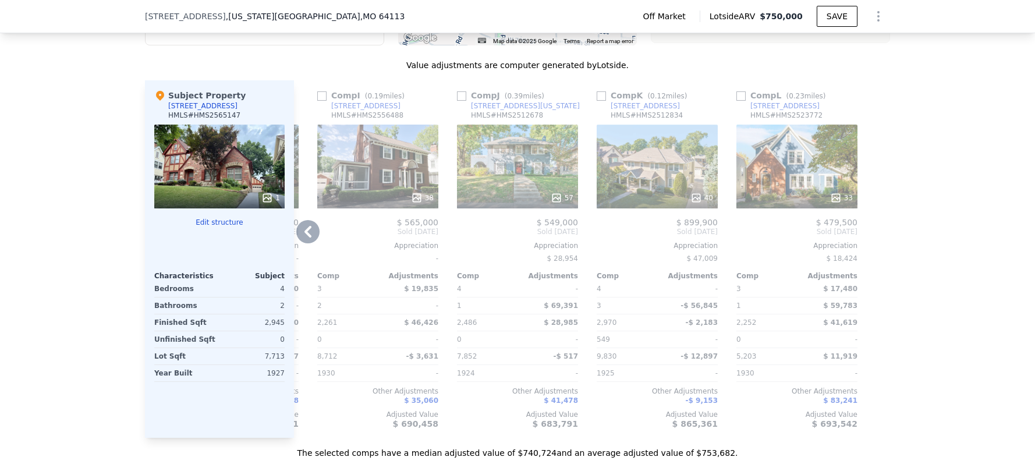
click at [882, 103] on div at bounding box center [880, 258] width 19 height 357
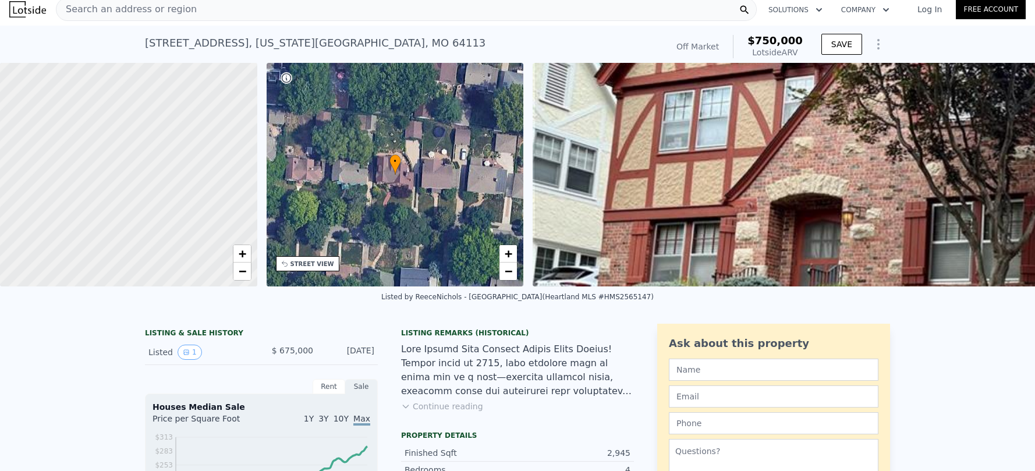
scroll to position [200, 0]
